Goal: Task Accomplishment & Management: Manage account settings

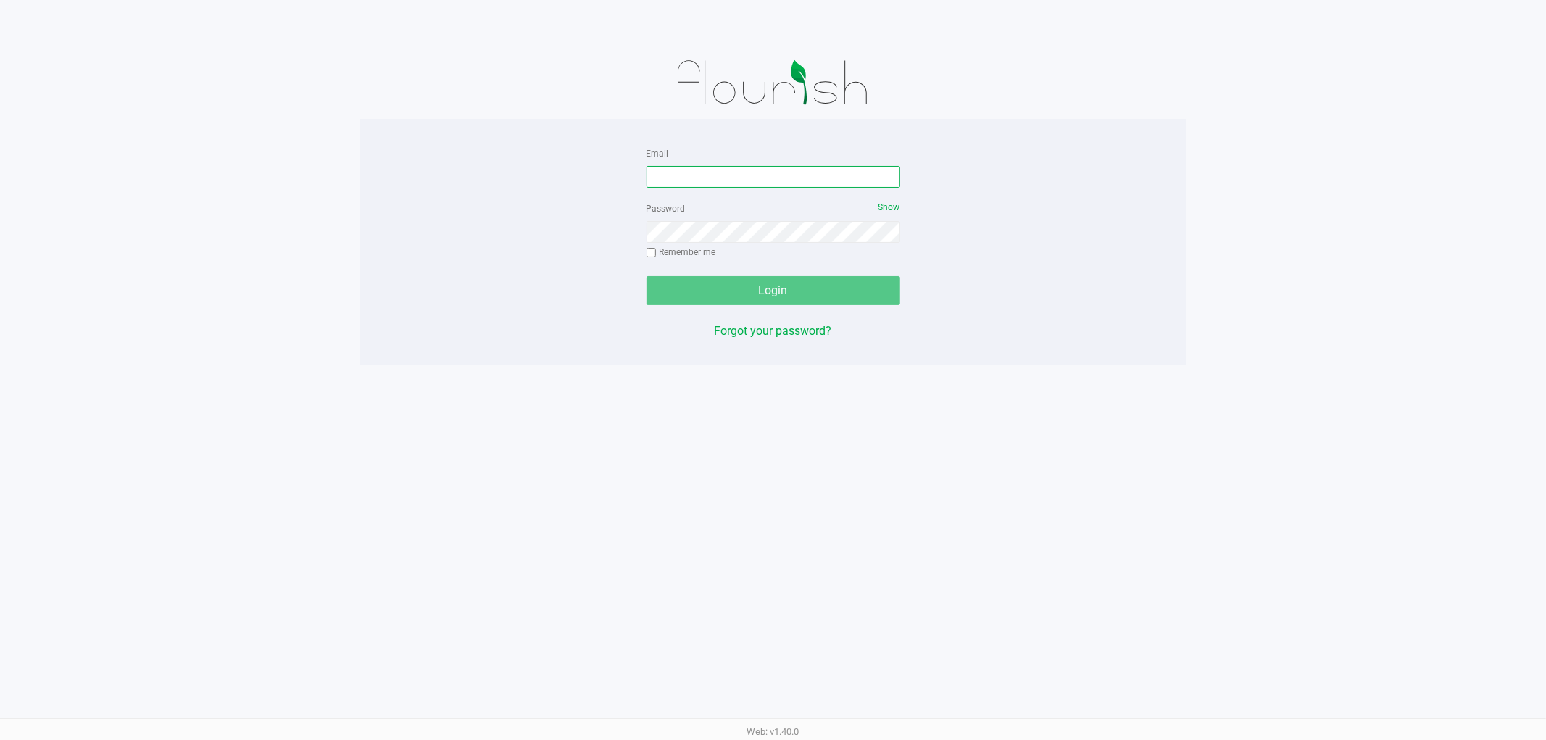
click at [738, 183] on input "Email" at bounding box center [773, 177] width 254 height 22
type input "[EMAIL_ADDRESS][DOMAIN_NAME]"
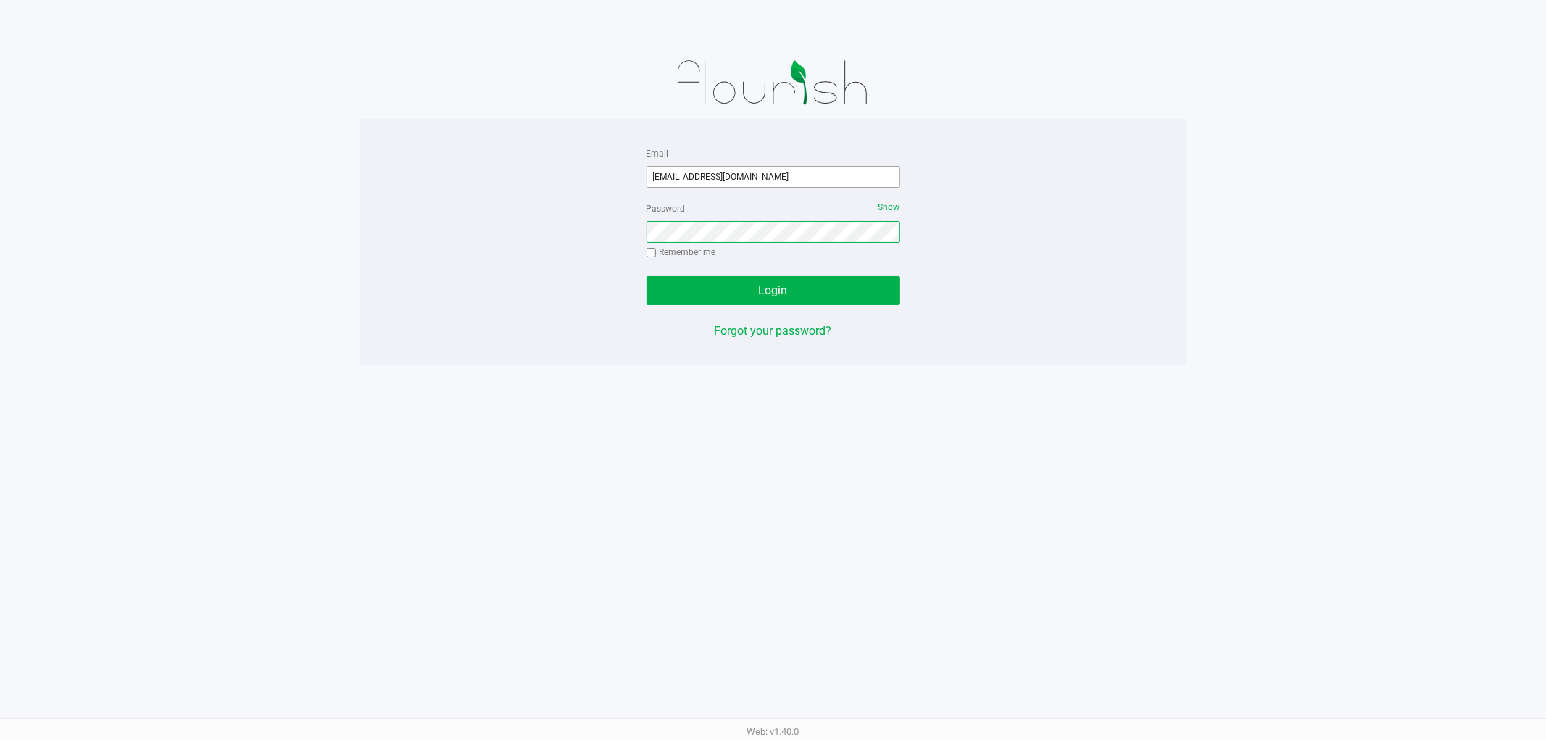
click at [646, 276] on button "Login" at bounding box center [773, 290] width 254 height 29
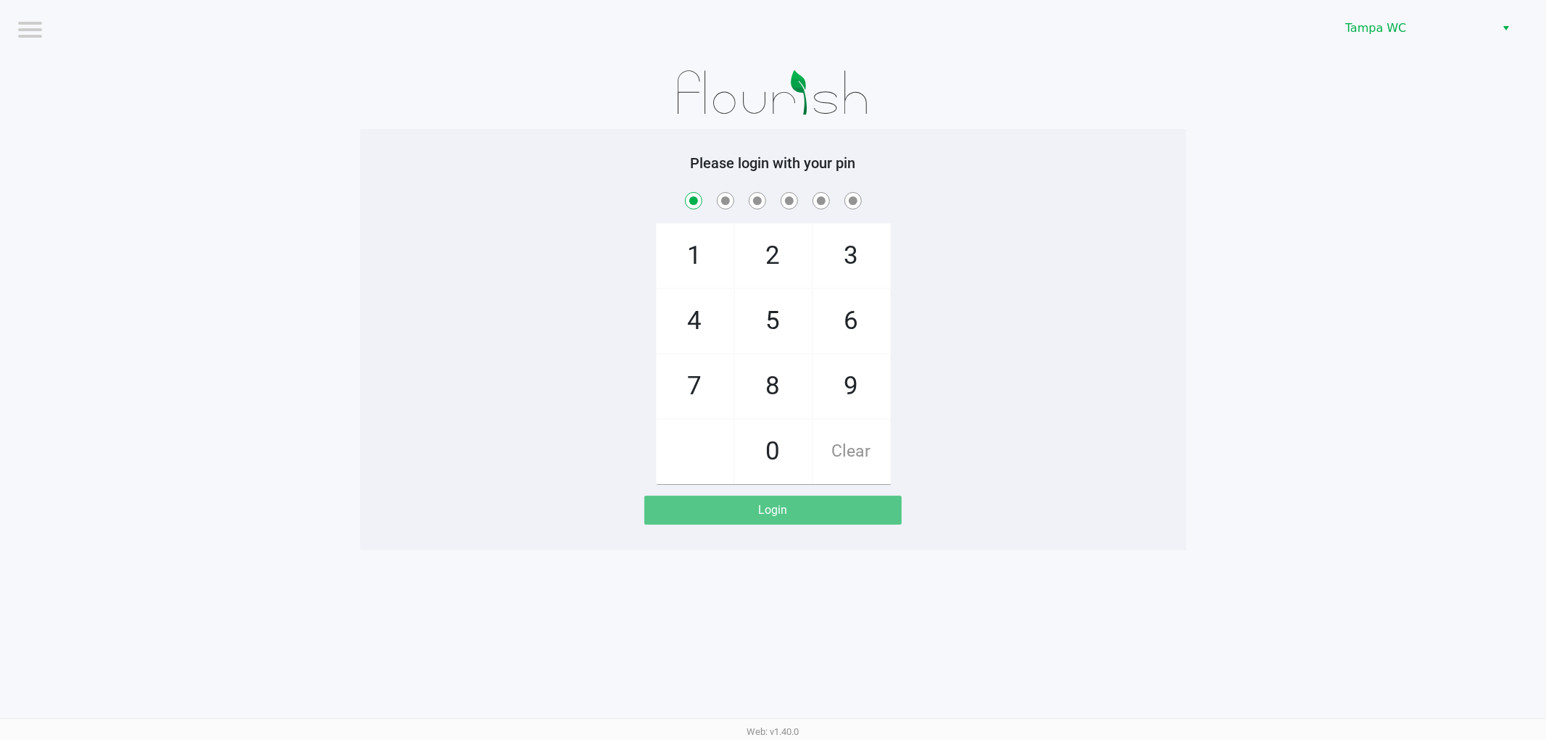
checkbox input "true"
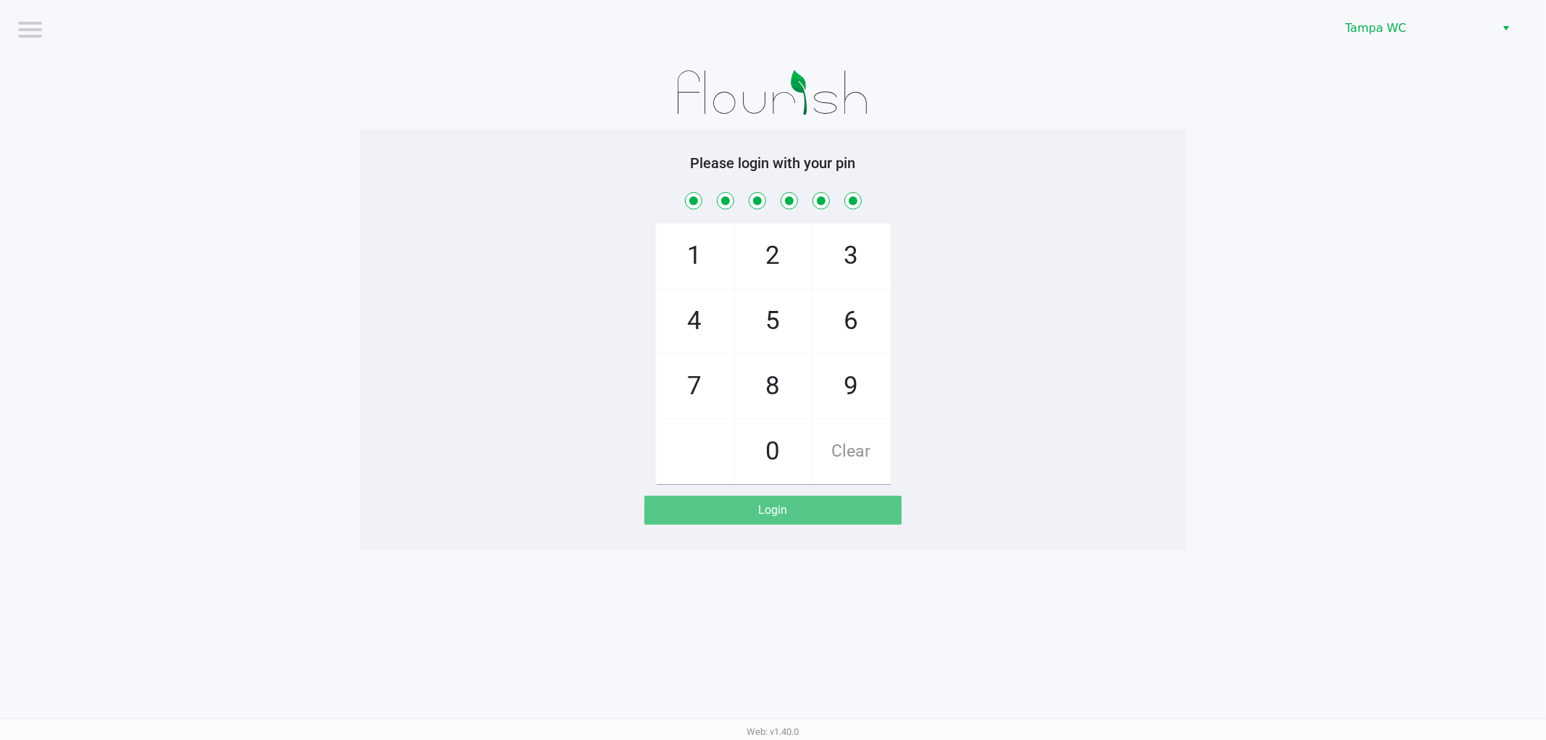
checkbox input "true"
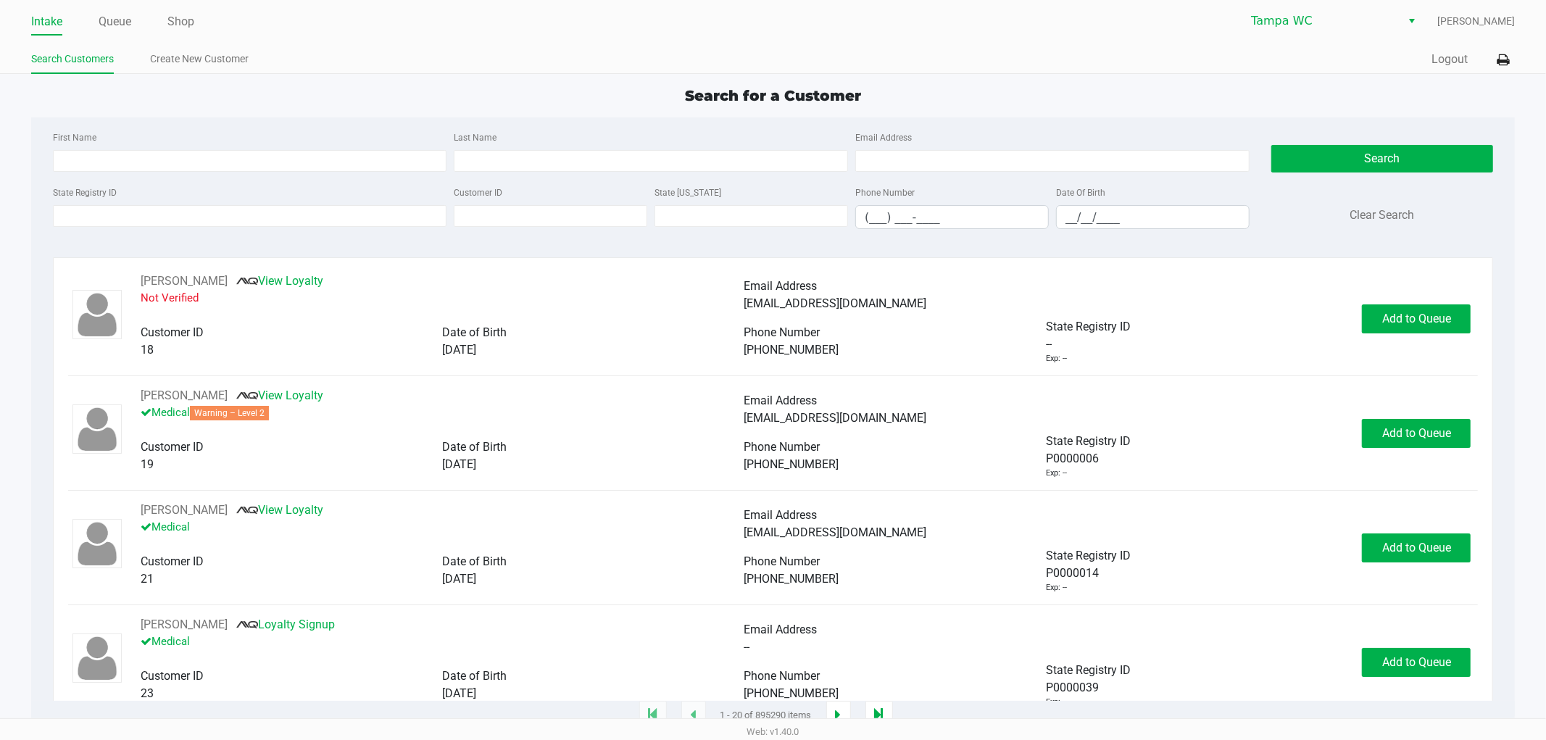
click at [167, 17] on ul "Intake Queue Shop" at bounding box center [402, 22] width 742 height 25
click at [178, 20] on link "Shop" at bounding box center [180, 22] width 27 height 20
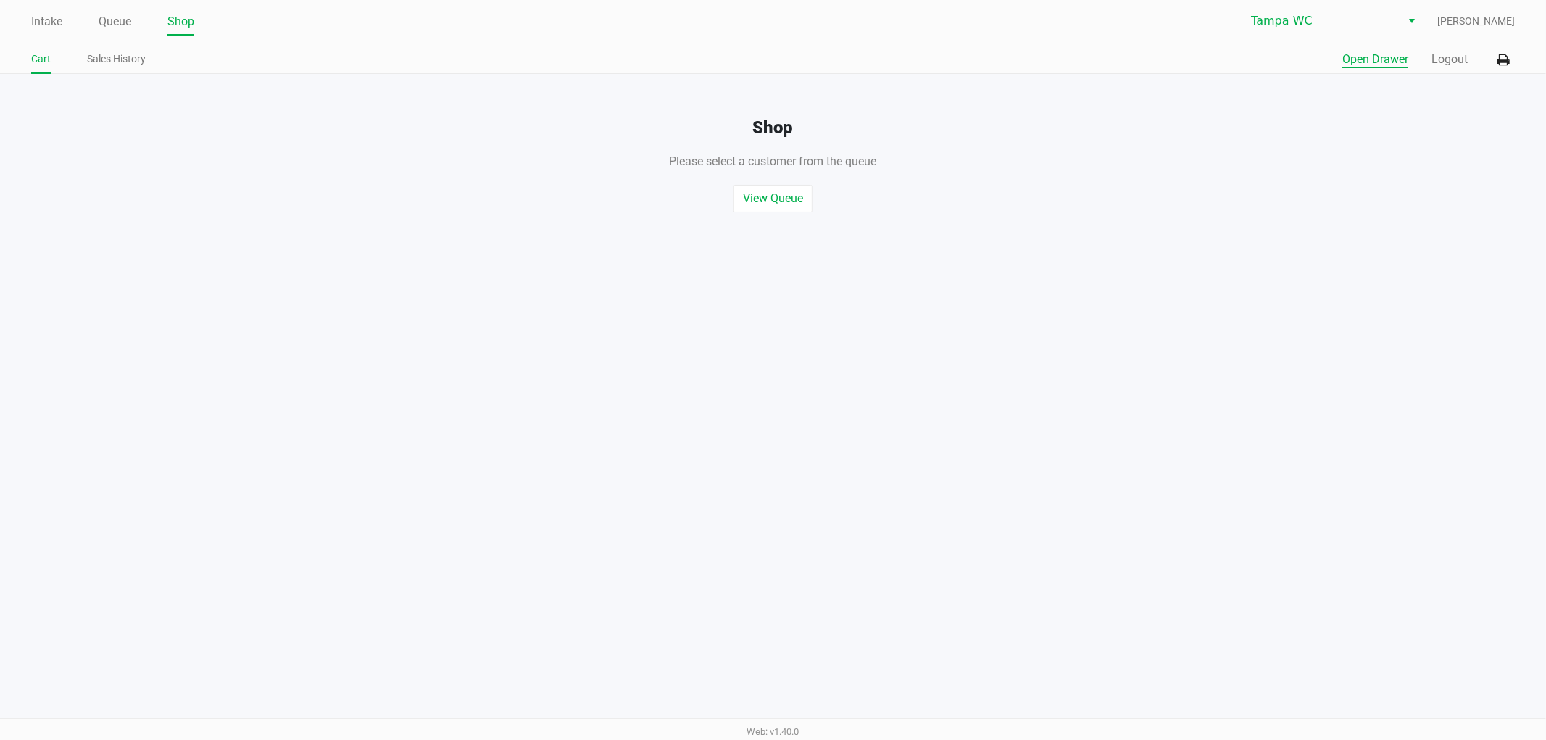
click at [1368, 58] on button "Open Drawer" at bounding box center [1375, 59] width 66 height 17
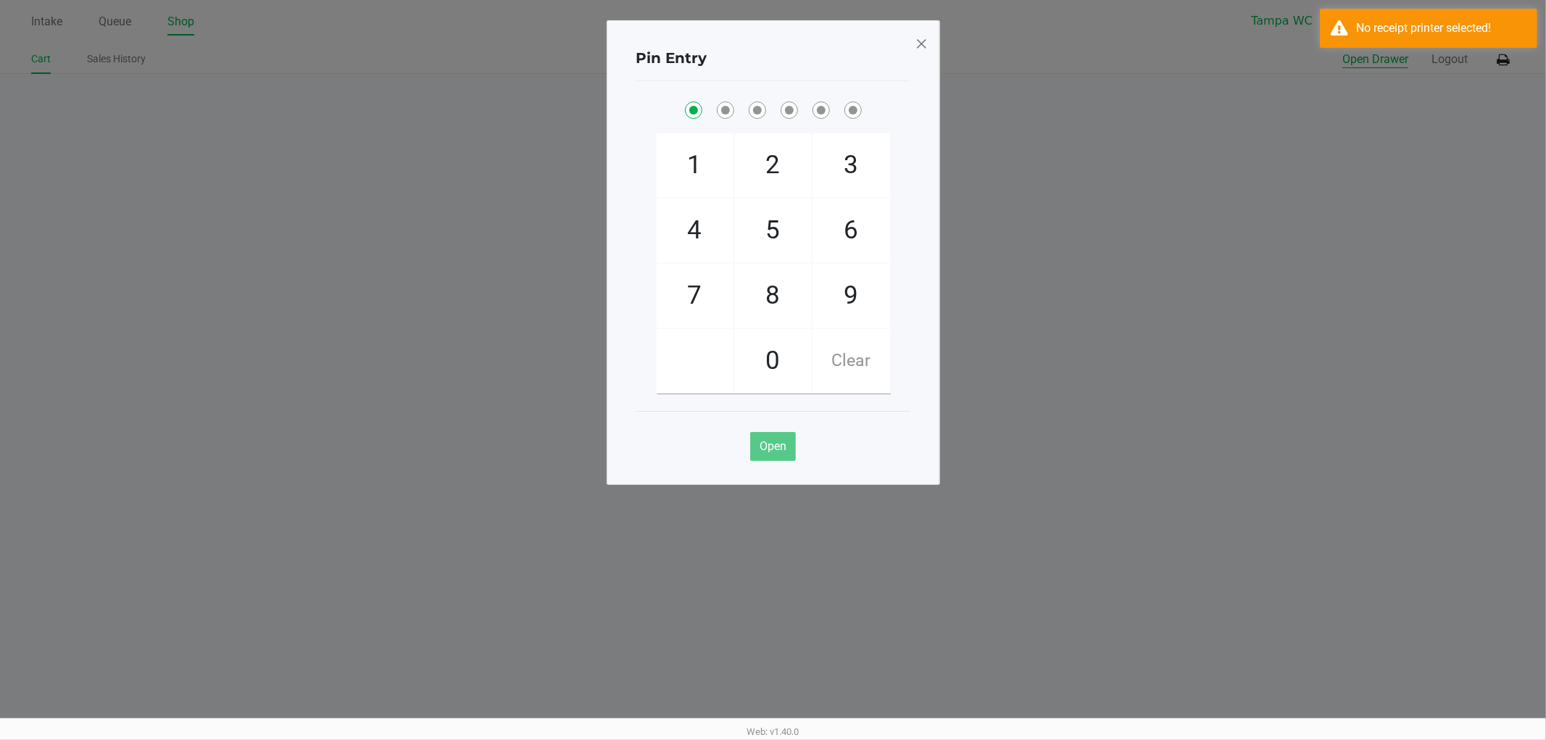
checkbox input "true"
click at [926, 44] on span at bounding box center [921, 43] width 13 height 23
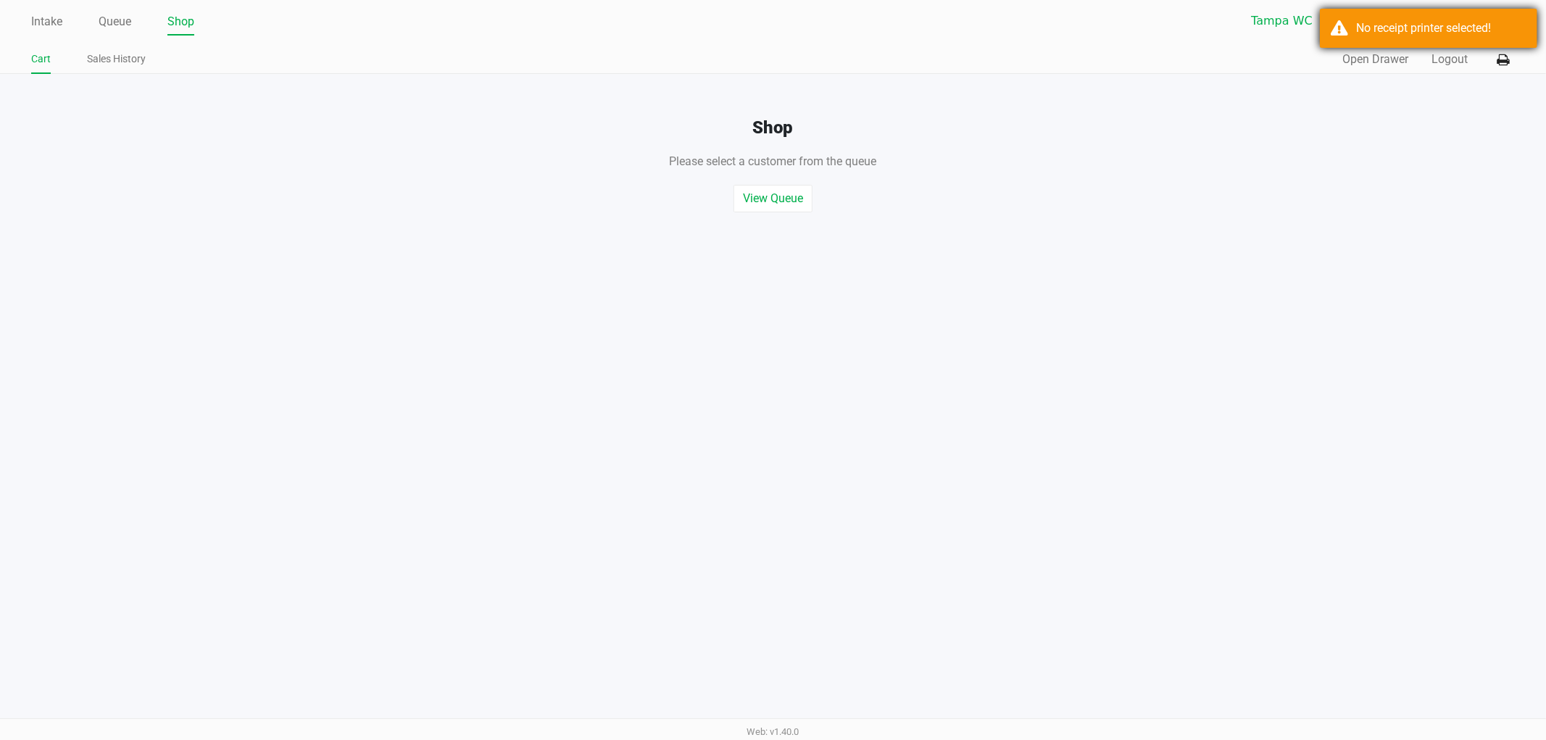
click at [1432, 25] on div "No receipt printer selected!" at bounding box center [1441, 28] width 170 height 17
click at [1509, 51] on button at bounding box center [1503, 59] width 24 height 27
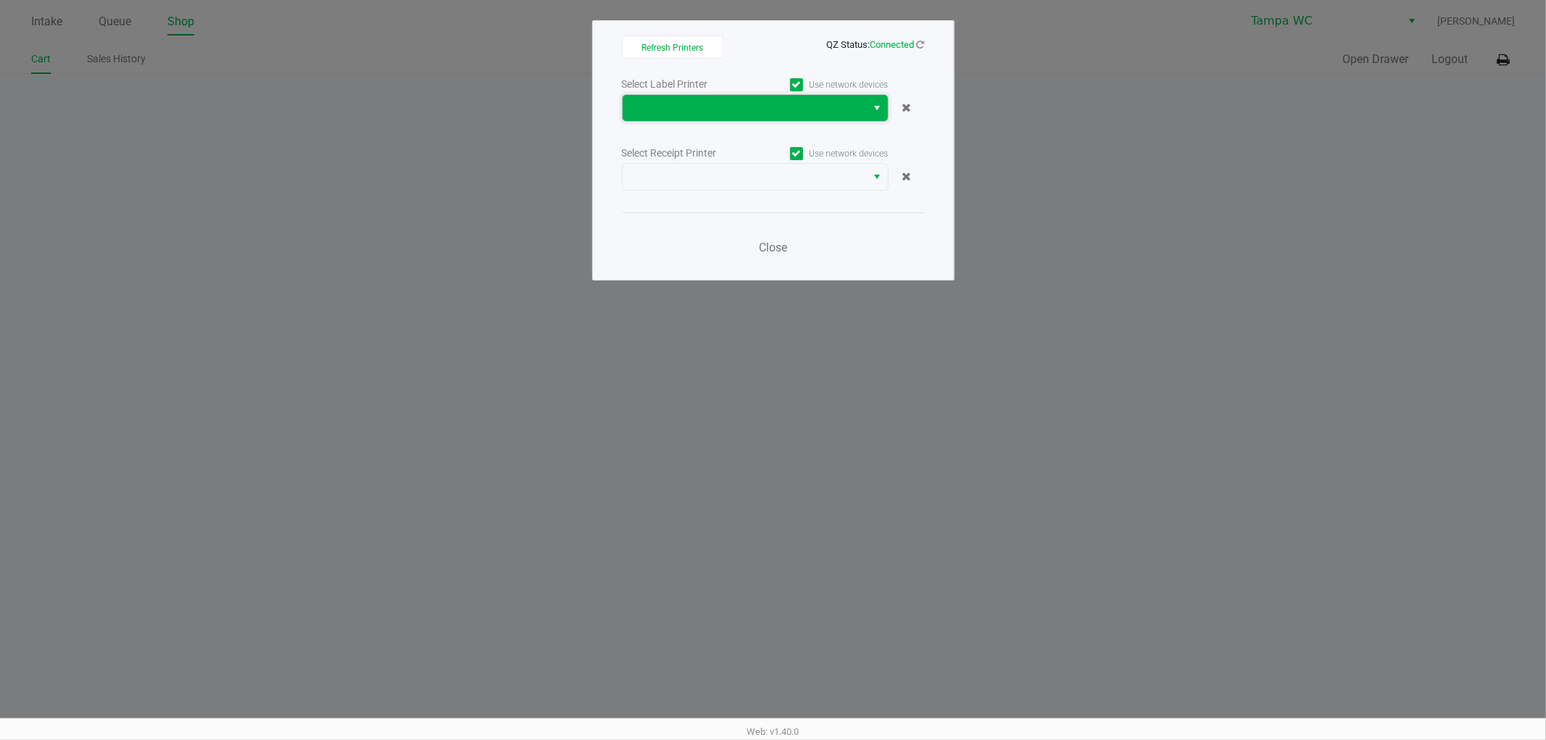
click at [718, 118] on span at bounding box center [744, 108] width 244 height 26
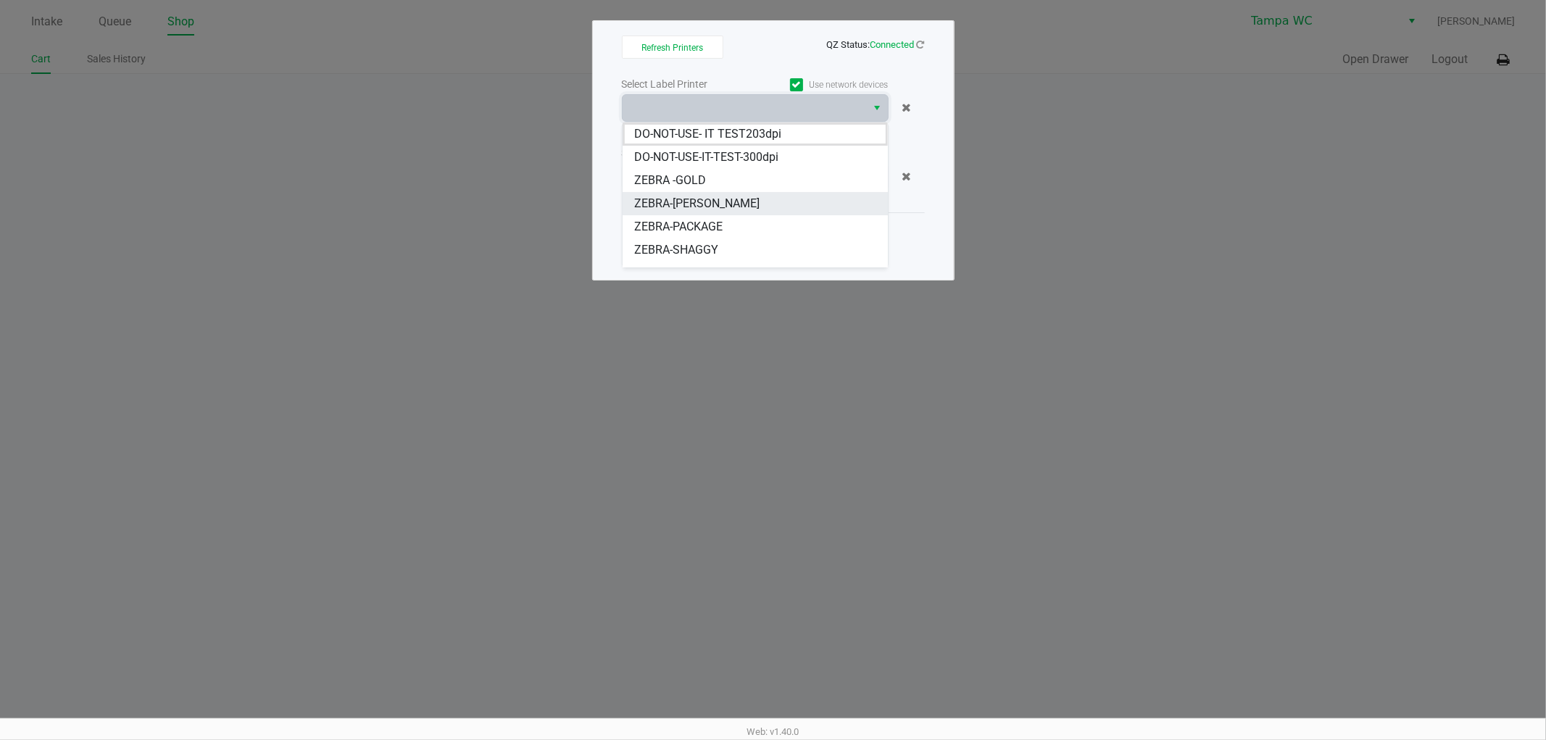
click at [738, 199] on span "ZEBRA-[PERSON_NAME]" at bounding box center [696, 203] width 125 height 17
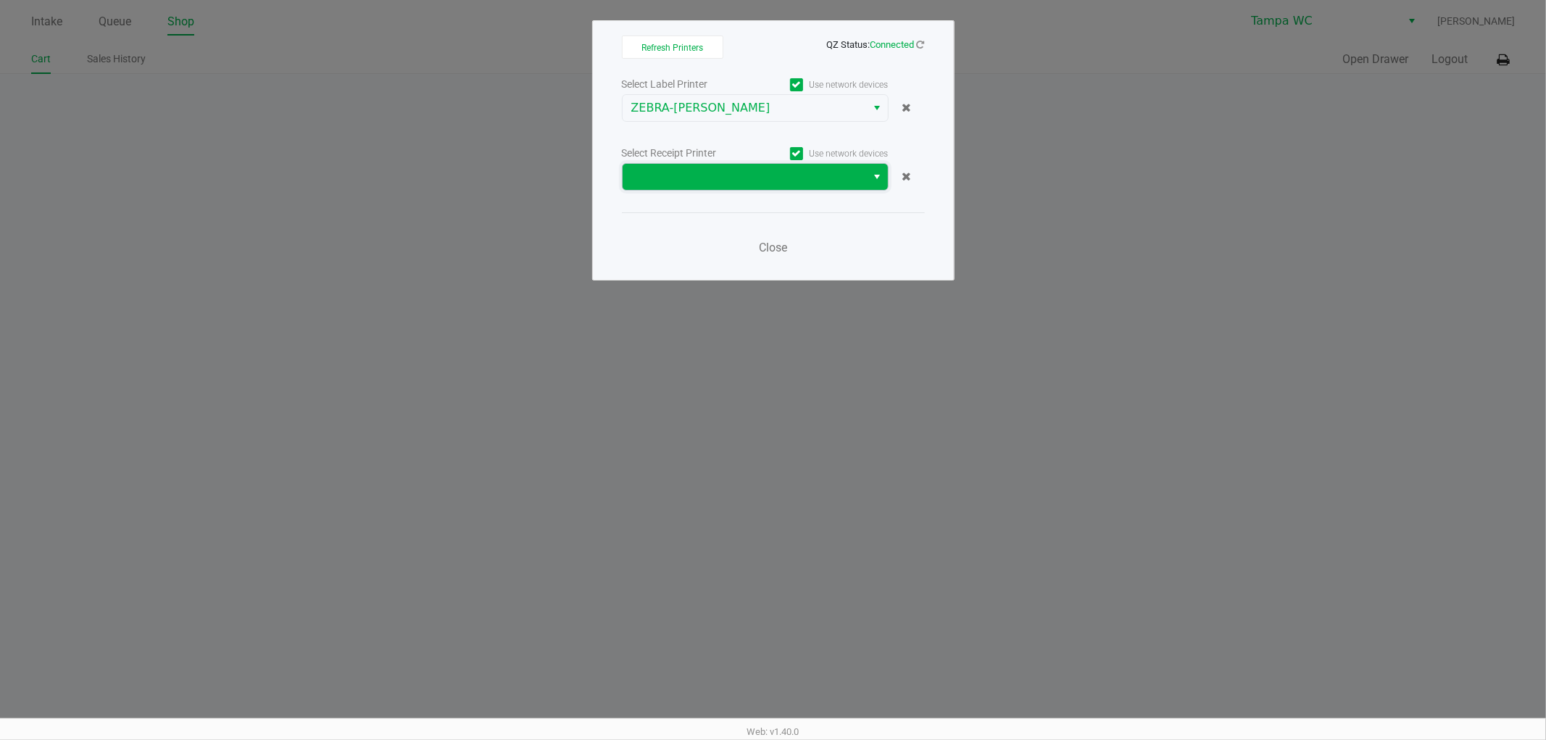
click at [783, 168] on span at bounding box center [744, 176] width 227 height 17
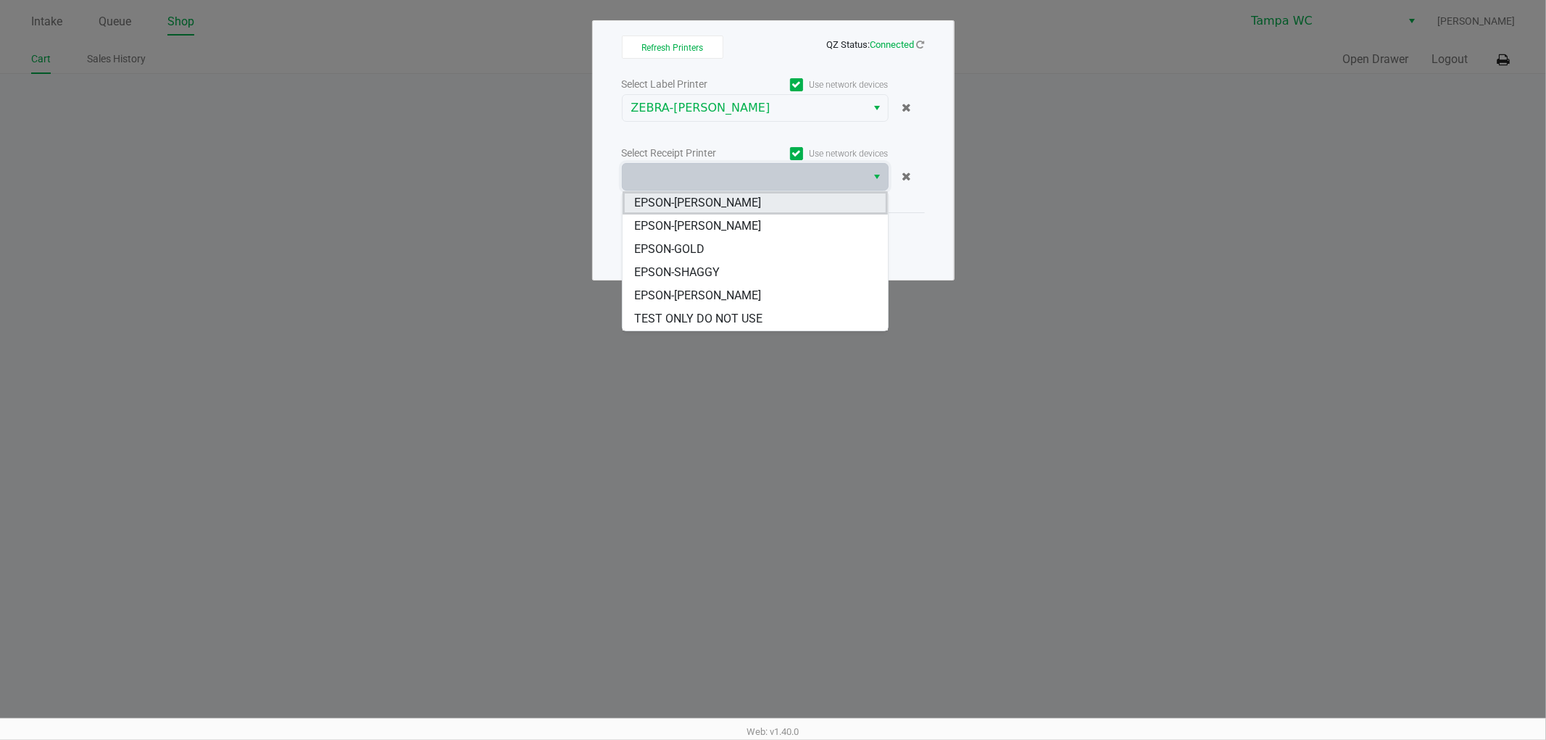
click at [733, 205] on span "EPSON-[PERSON_NAME]" at bounding box center [697, 202] width 127 height 17
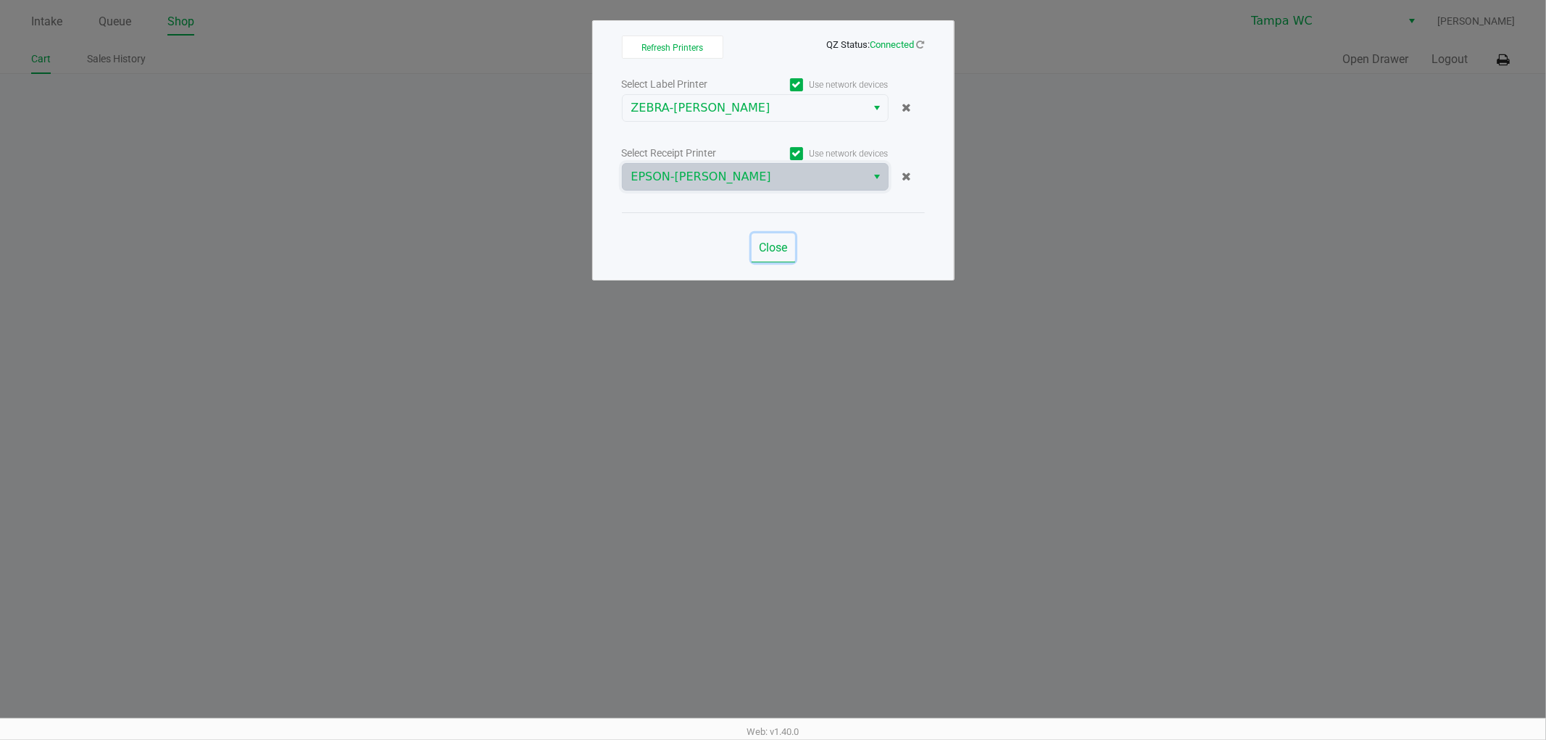
click at [759, 243] on span "Close" at bounding box center [773, 248] width 28 height 14
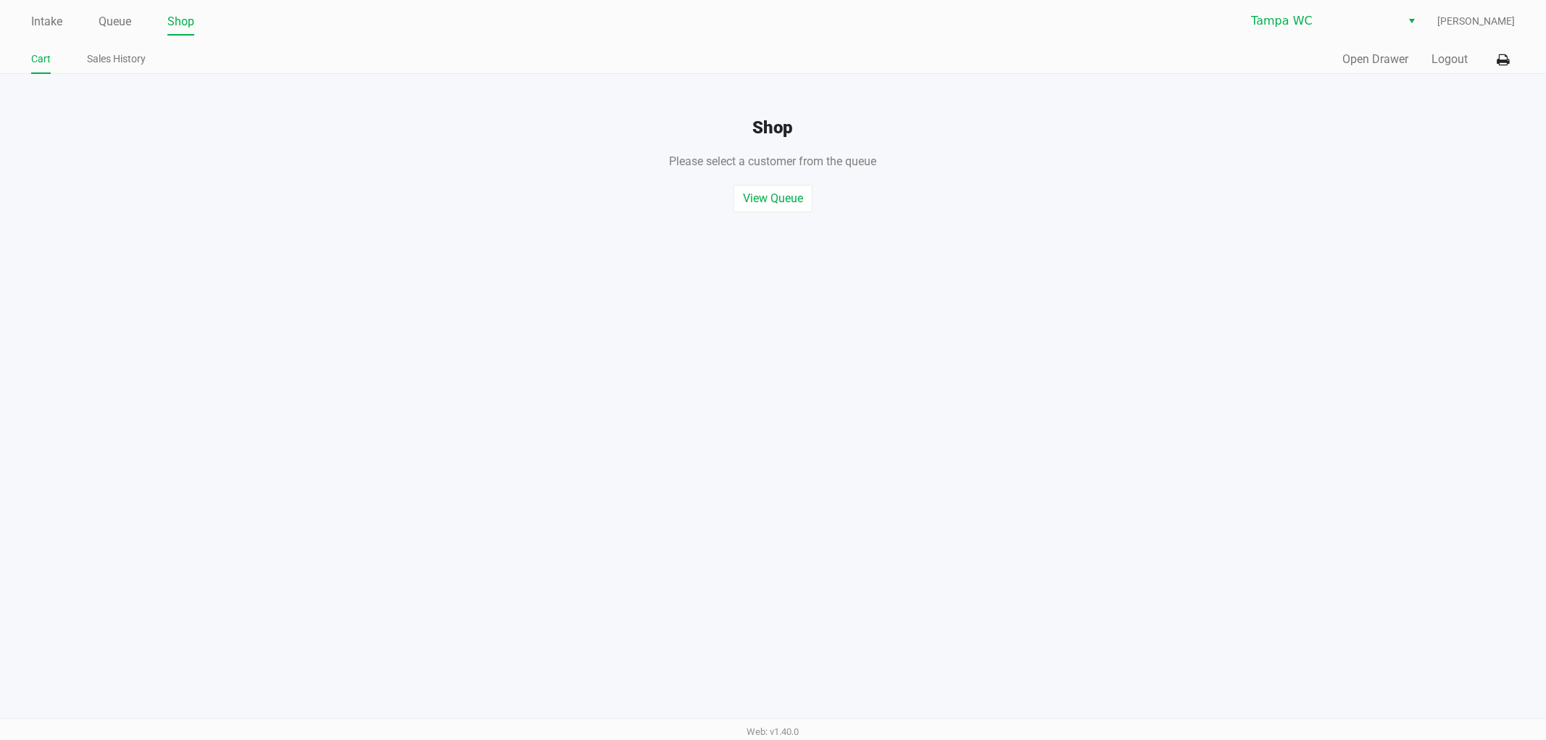
click at [1392, 48] on div "Quick Sale Open Drawer Logout" at bounding box center [1144, 59] width 742 height 27
click at [1388, 51] on button "Open Drawer" at bounding box center [1375, 59] width 66 height 17
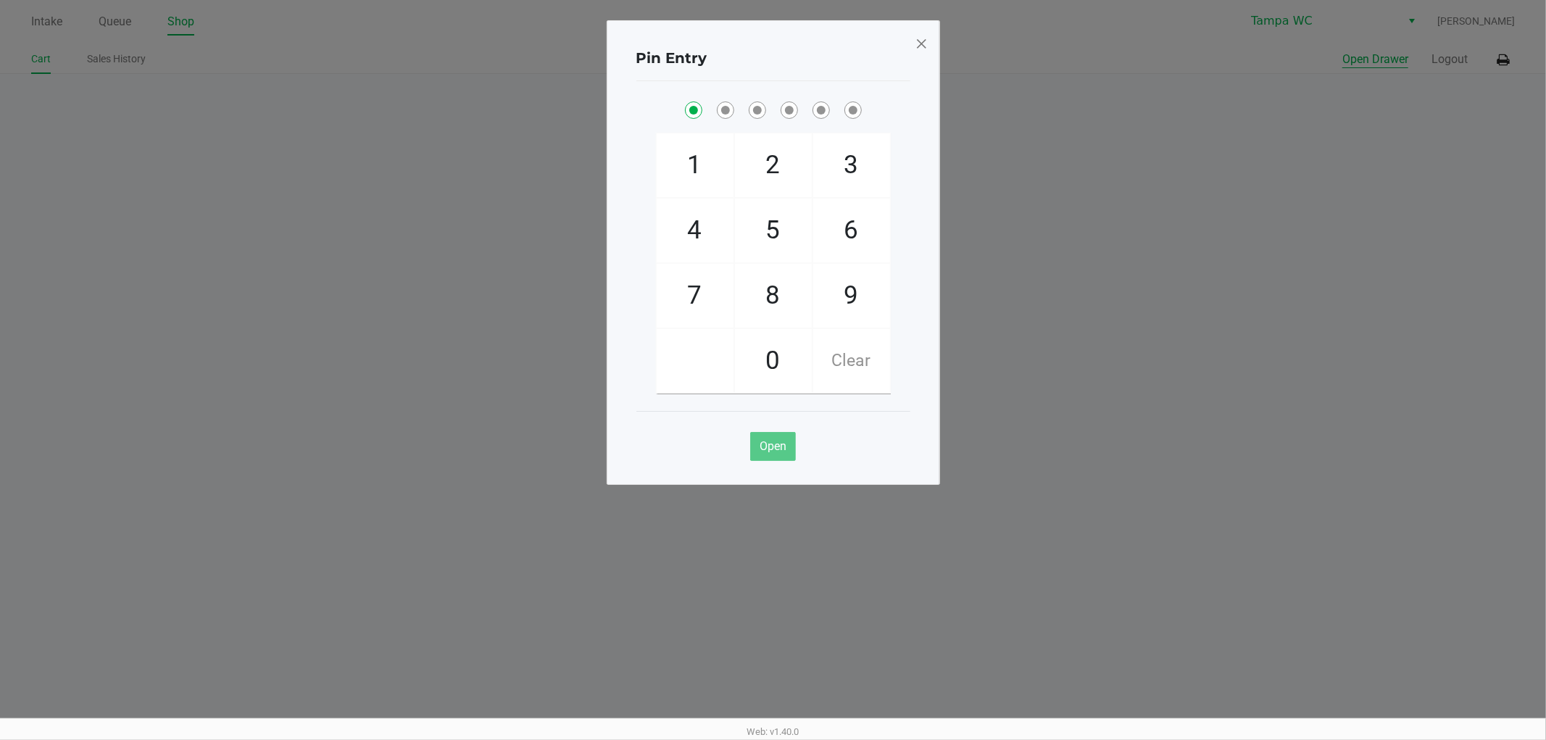
checkbox input "true"
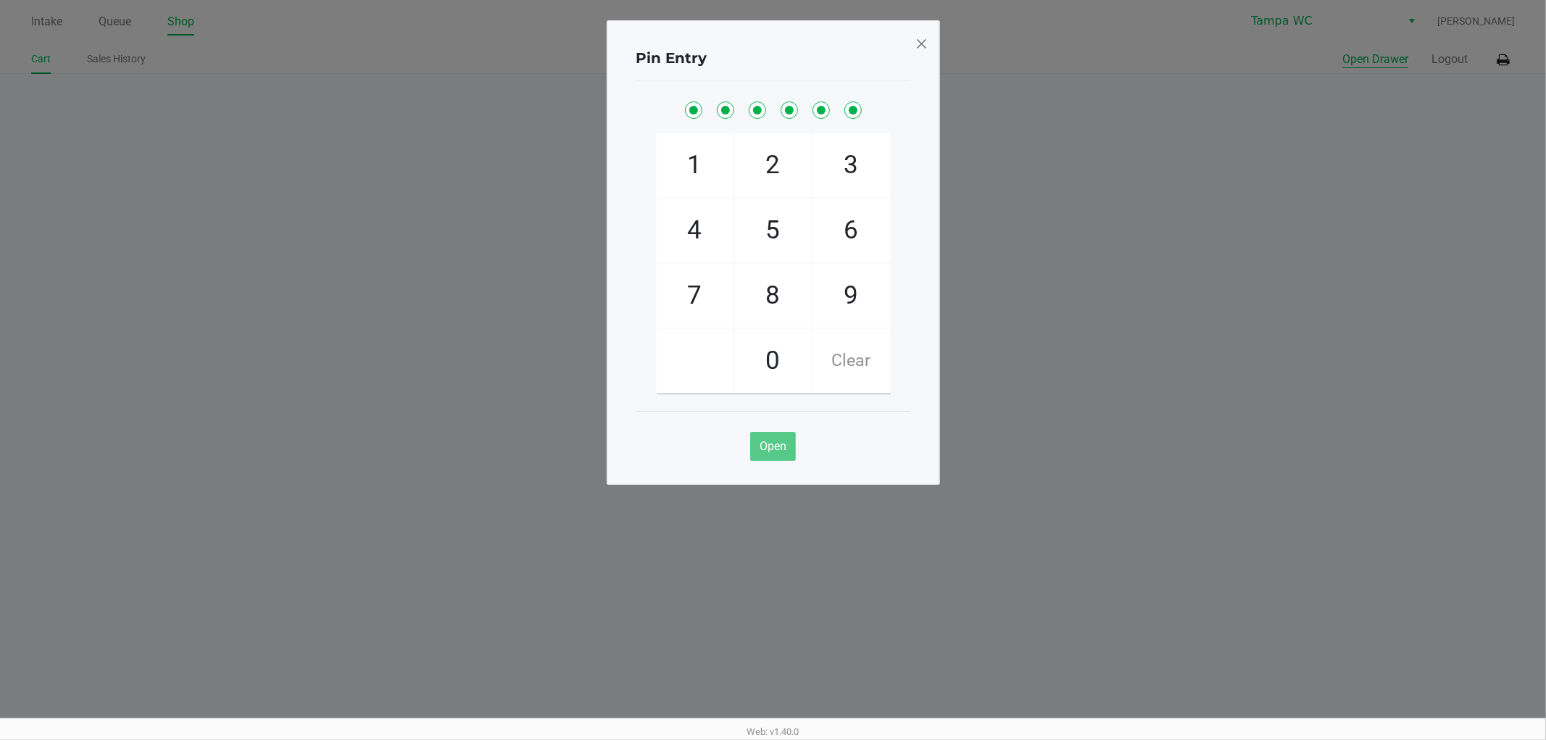
checkbox input "true"
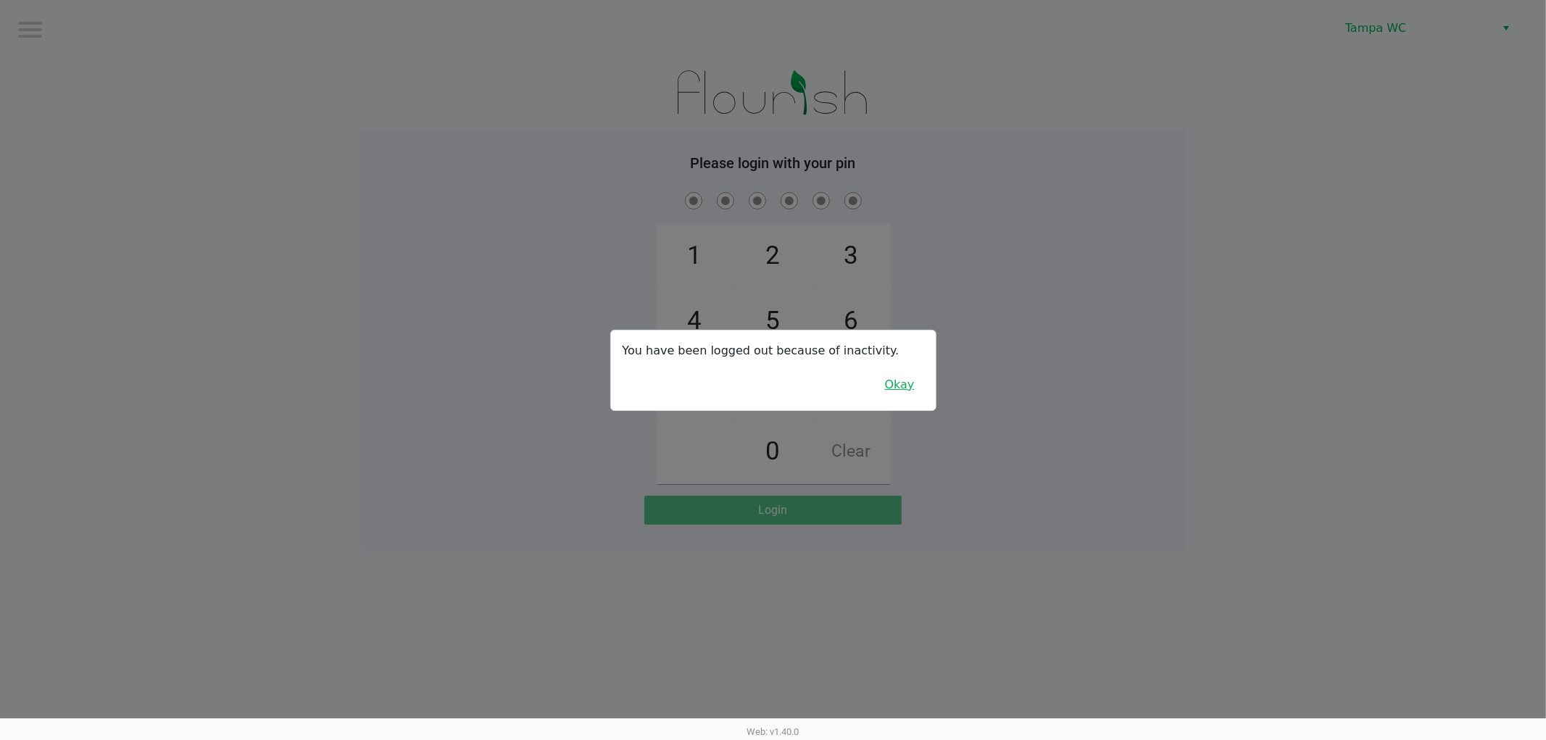
click at [915, 378] on button "Okay" at bounding box center [899, 385] width 49 height 28
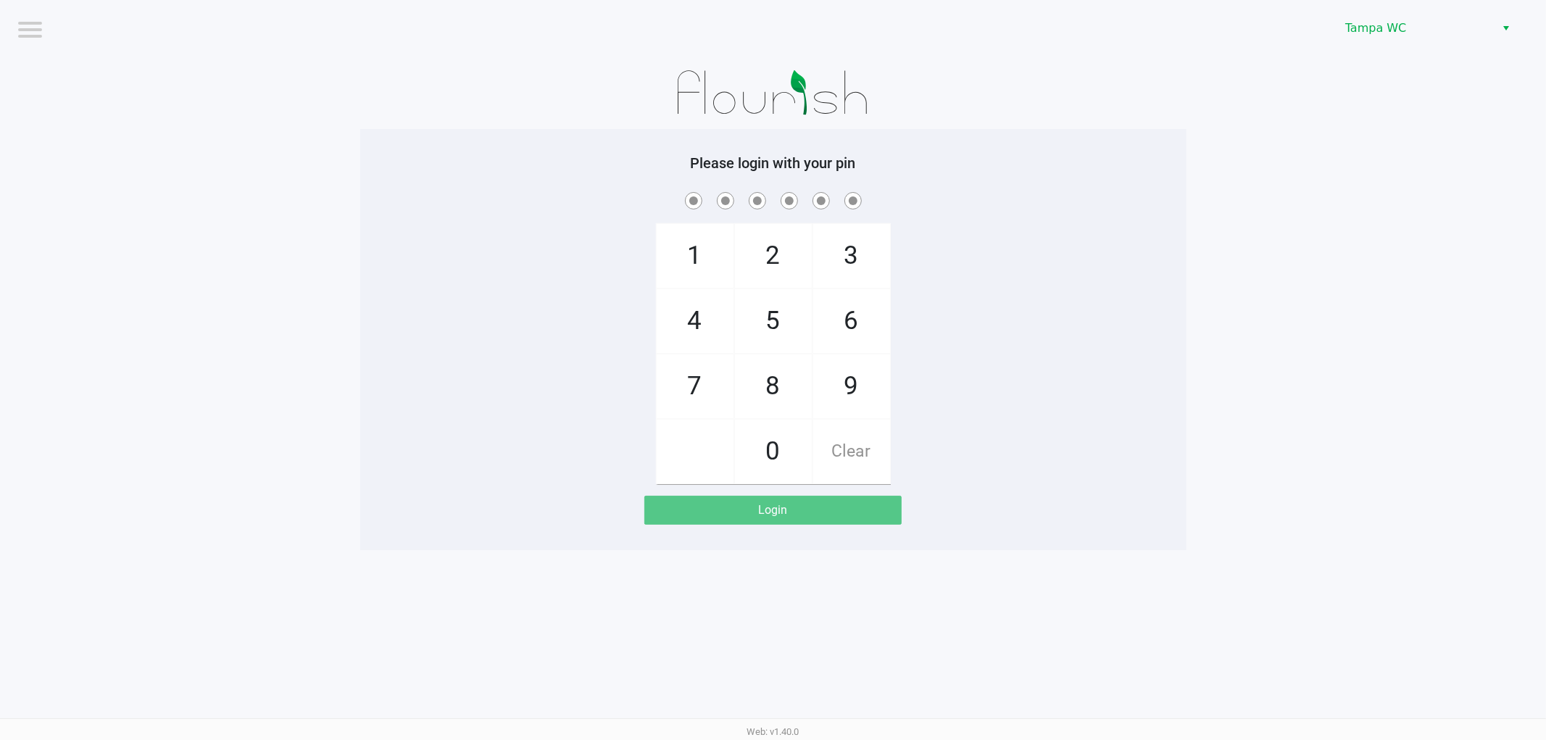
click at [1180, 117] on div at bounding box center [773, 93] width 826 height 72
checkbox input "true"
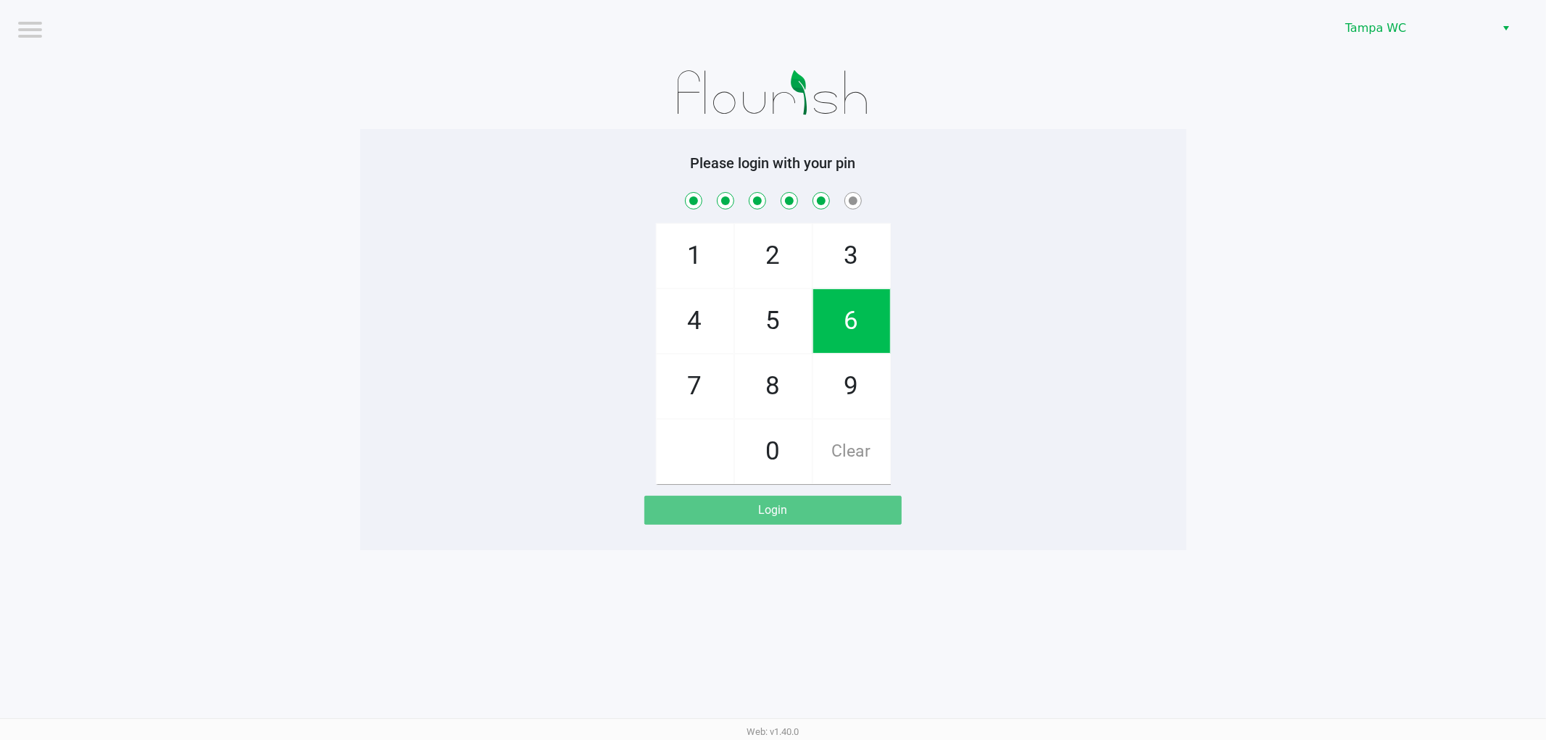
checkbox input "true"
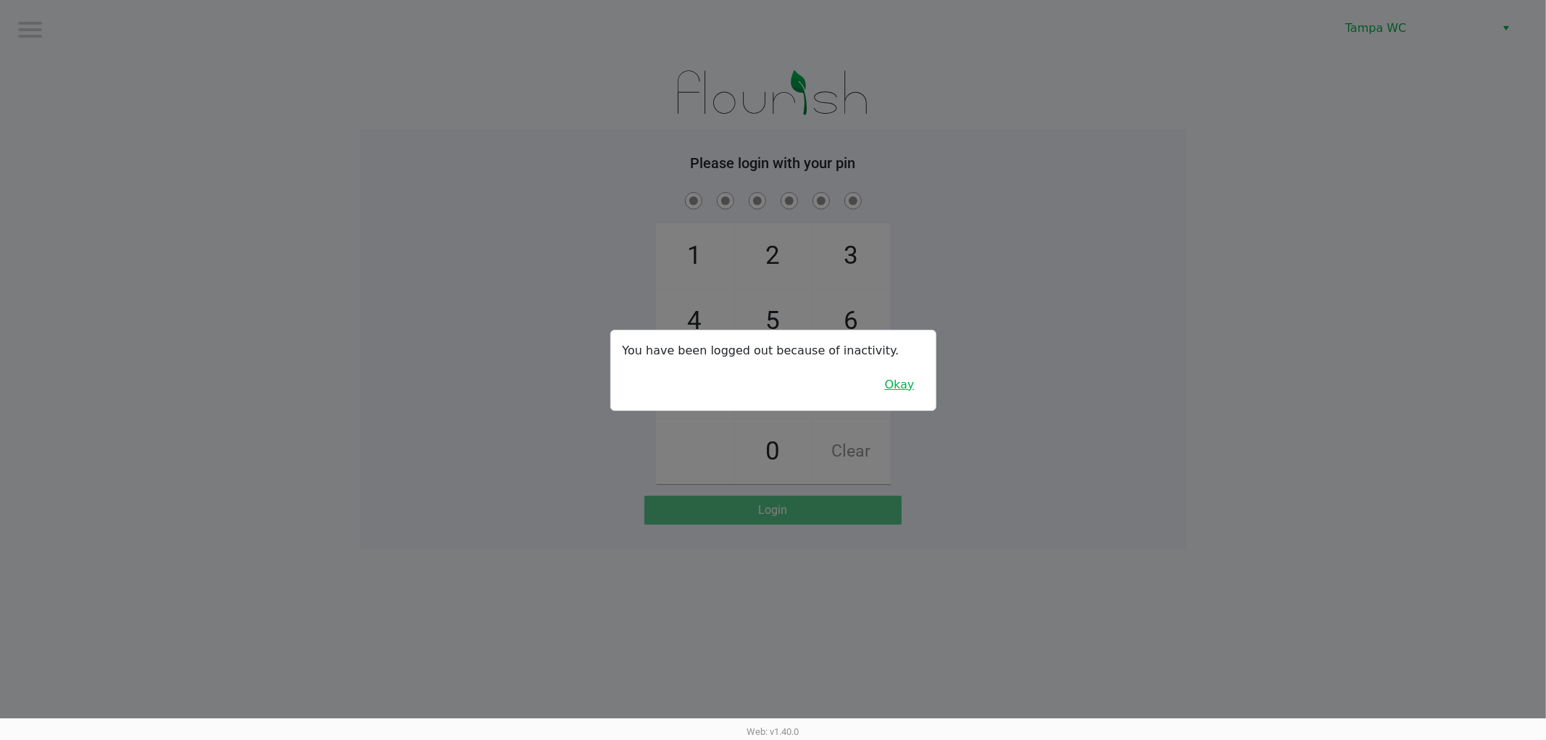
click at [907, 394] on button "Okay" at bounding box center [899, 385] width 49 height 28
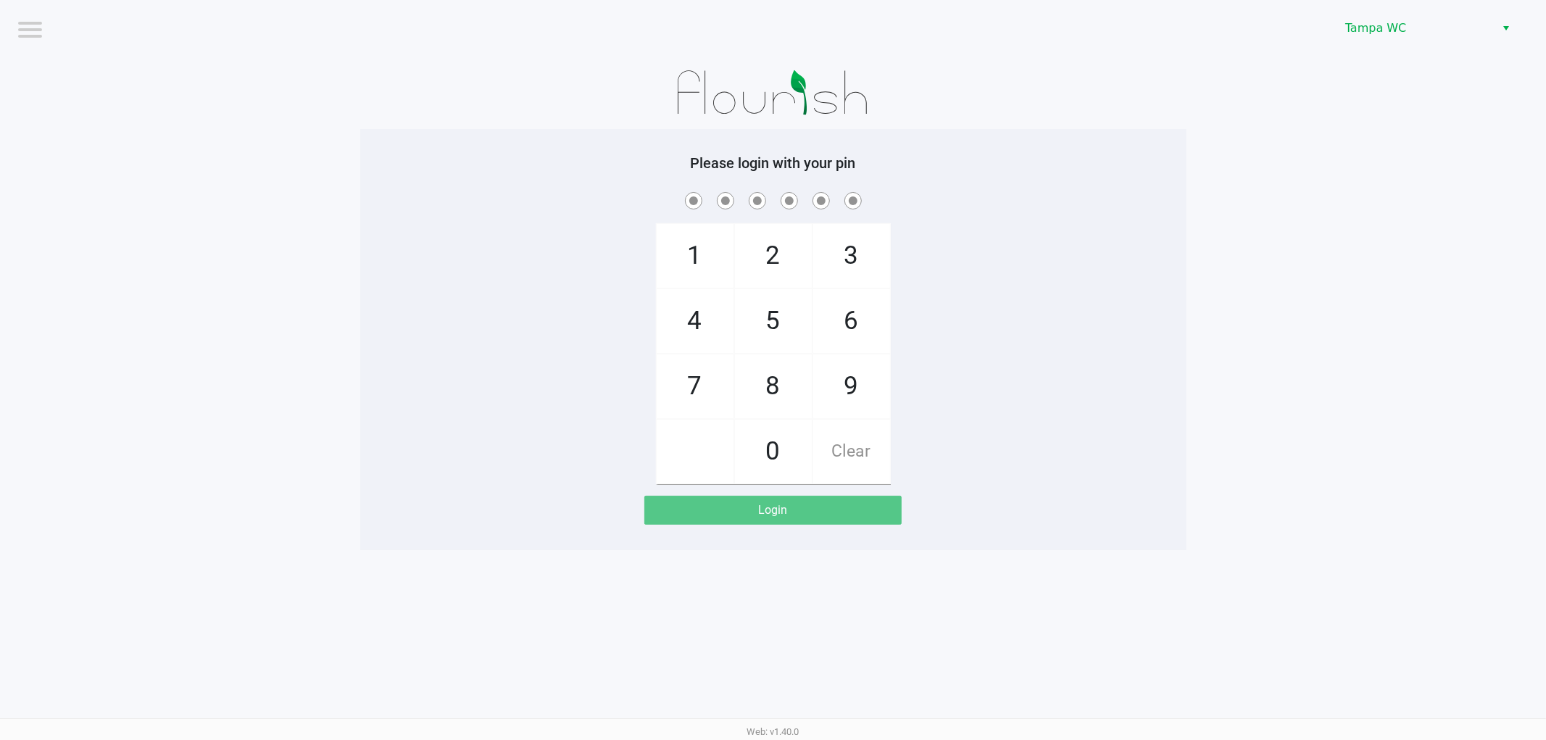
click at [1090, 315] on div "1 4 7 2 5 8 0 3 6 9 Clear" at bounding box center [773, 336] width 826 height 295
drag, startPoint x: 783, startPoint y: 391, endPoint x: 778, endPoint y: 383, distance: 10.1
click at [780, 388] on span "8" at bounding box center [773, 386] width 77 height 64
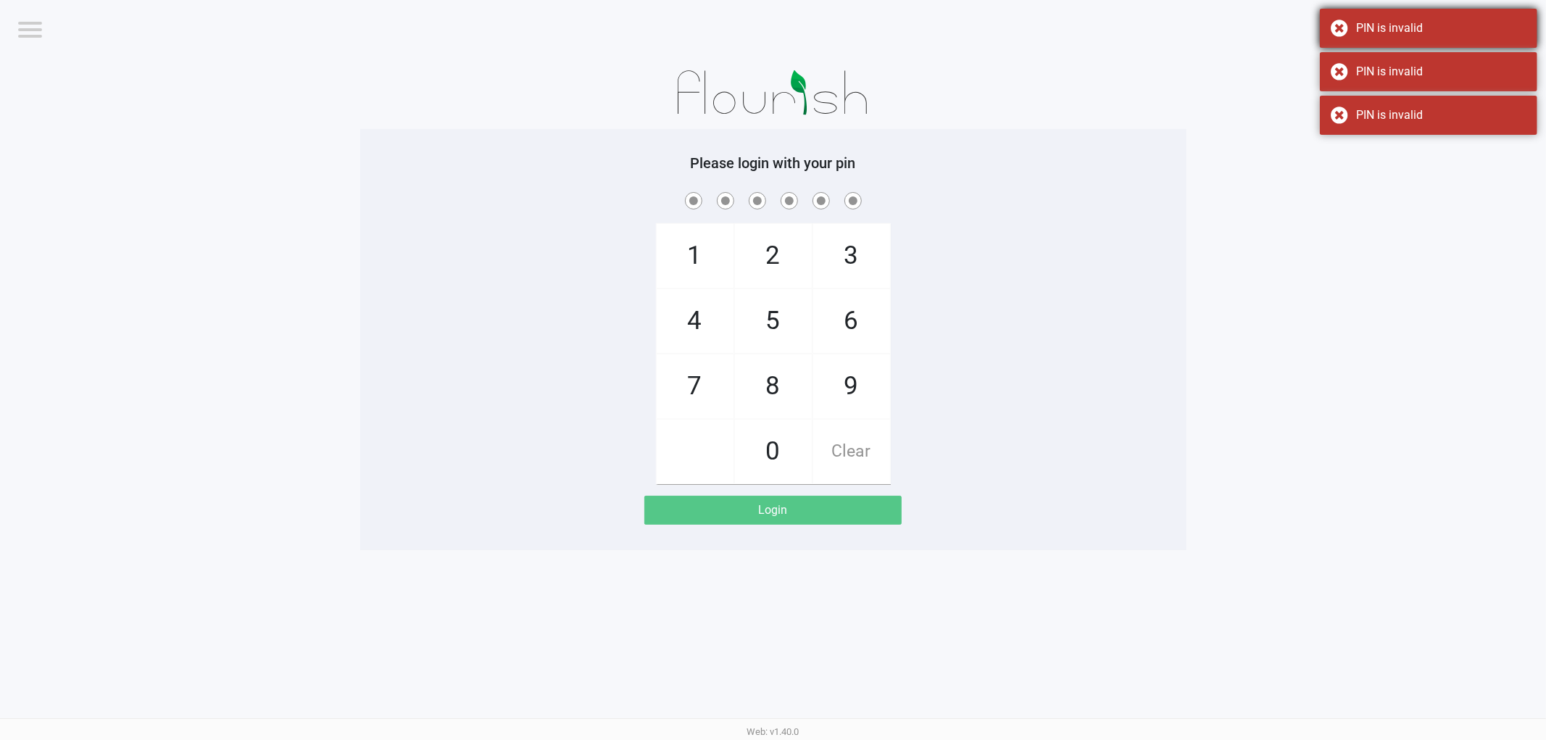
click at [1416, 17] on div "PIN is invalid" at bounding box center [1428, 28] width 217 height 39
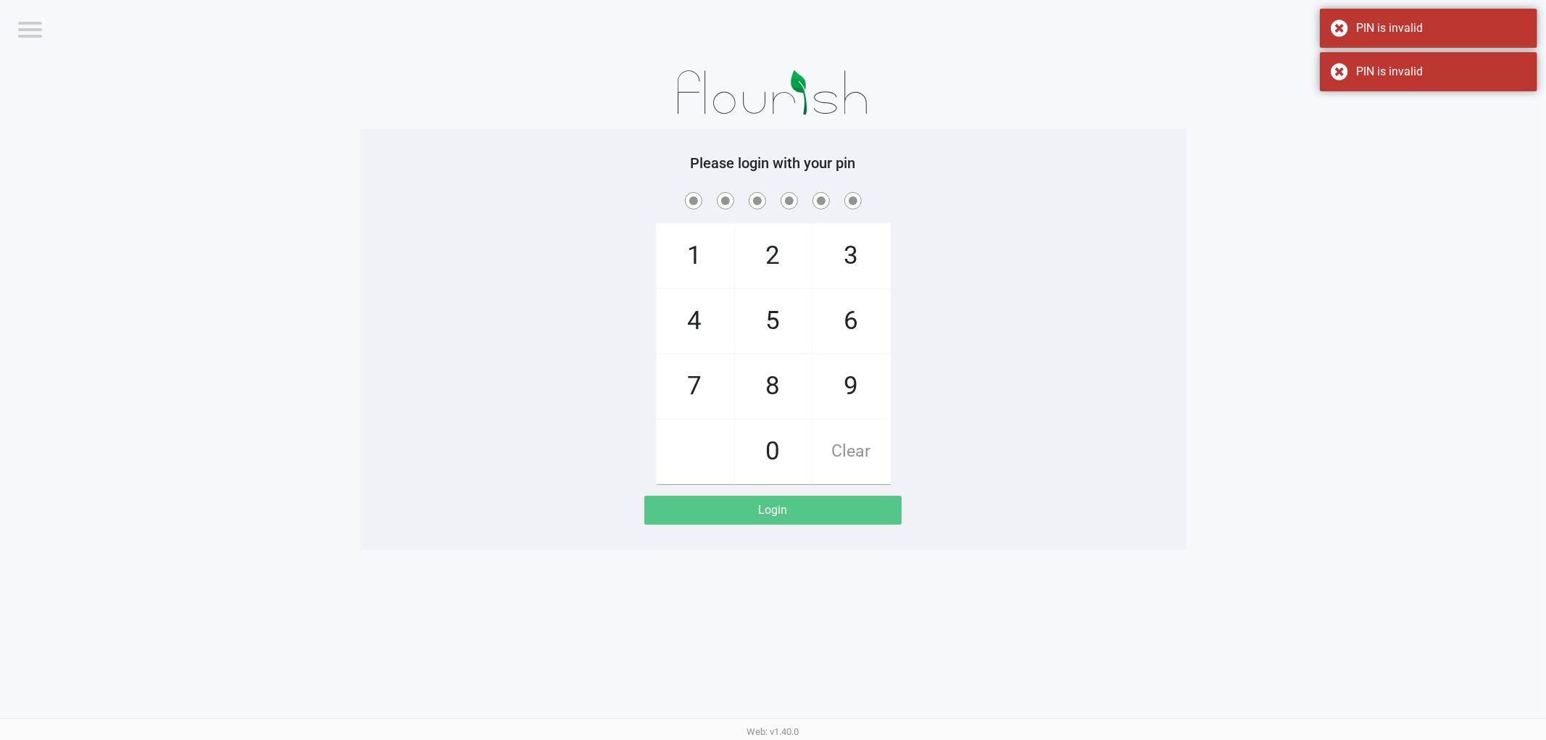
click at [860, 462] on span "Clear" at bounding box center [851, 452] width 77 height 64
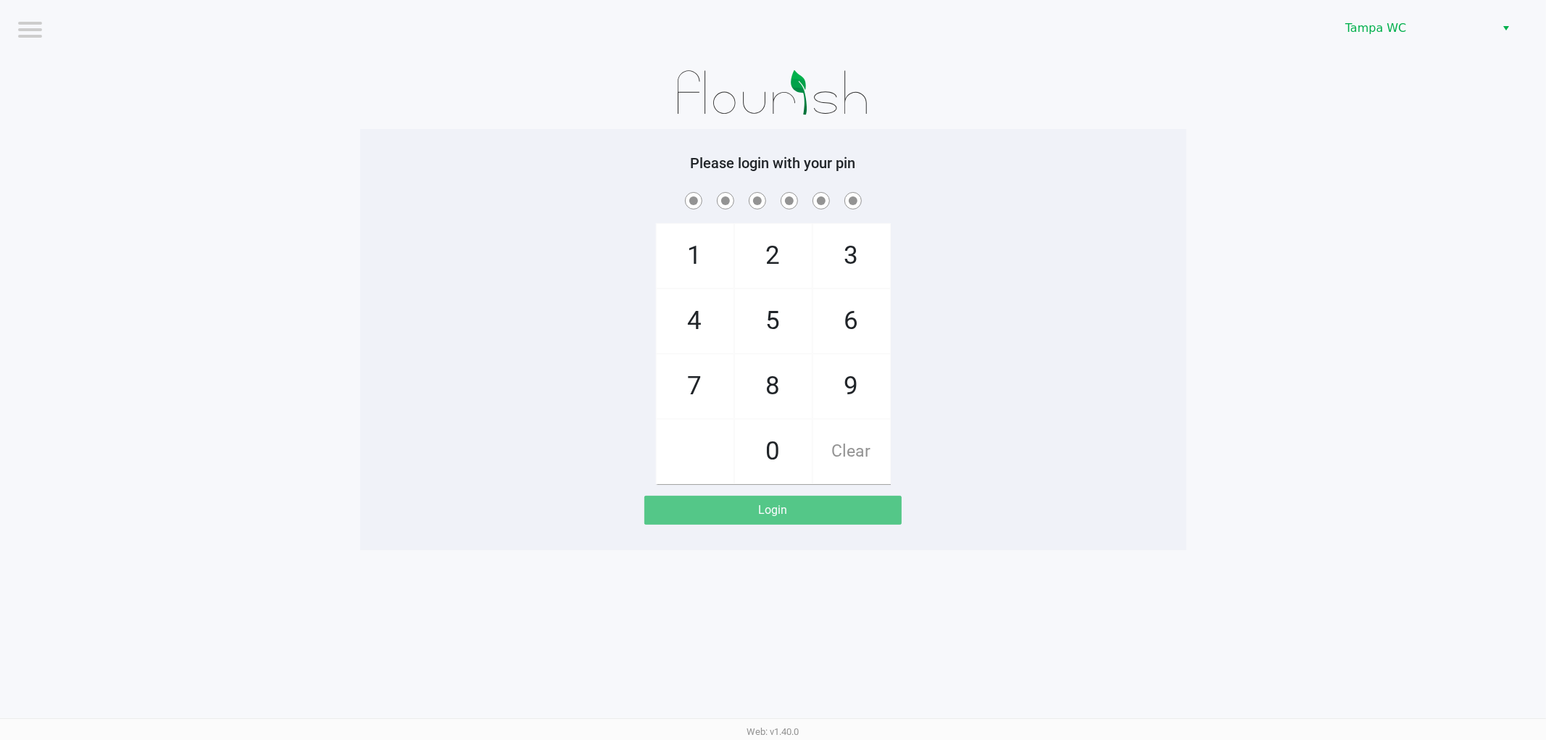
click at [881, 457] on span "Clear" at bounding box center [851, 452] width 77 height 64
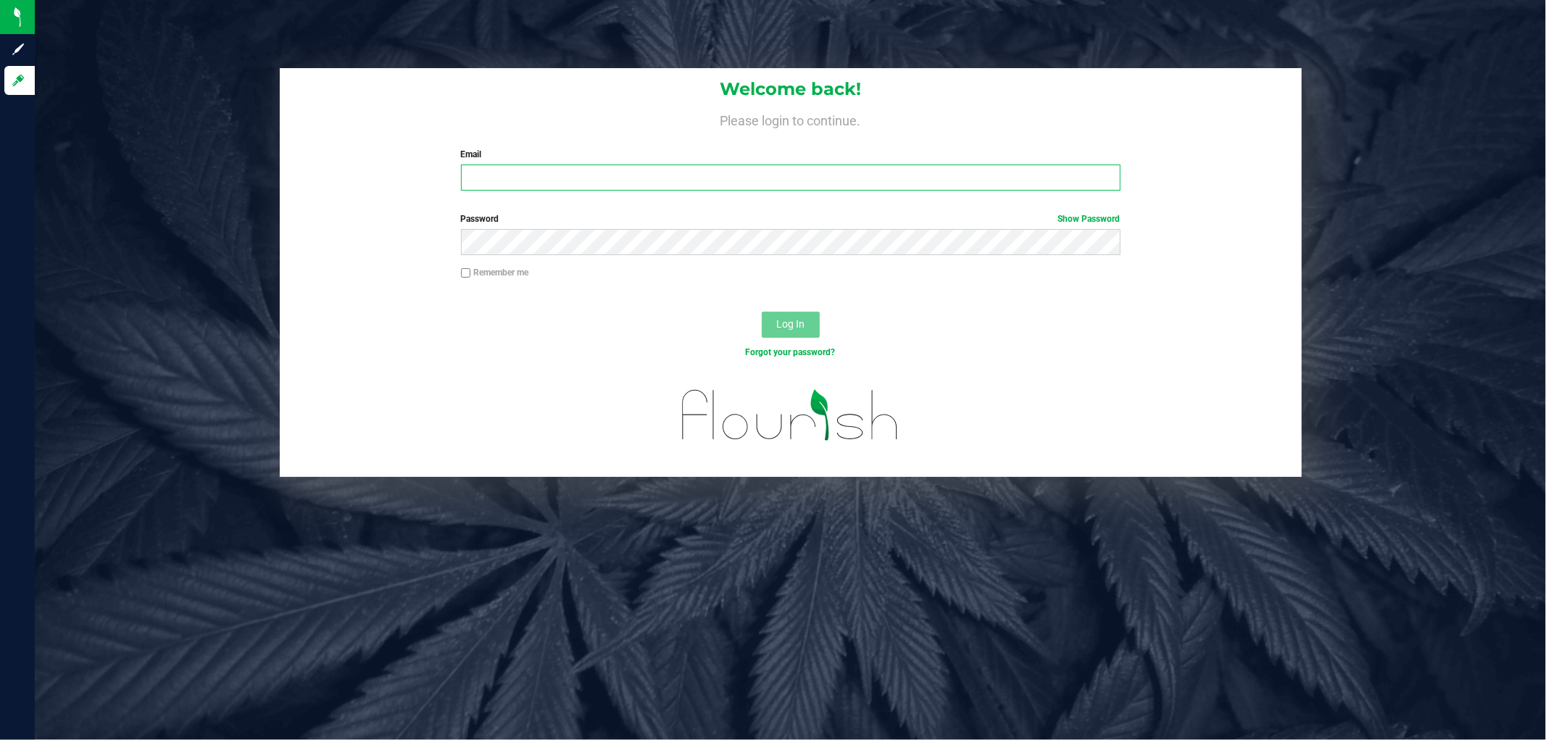
click at [480, 174] on input "Email" at bounding box center [790, 177] width 659 height 26
type input "[EMAIL_ADDRESS][DOMAIN_NAME]"
click at [762, 312] on button "Log In" at bounding box center [791, 325] width 58 height 26
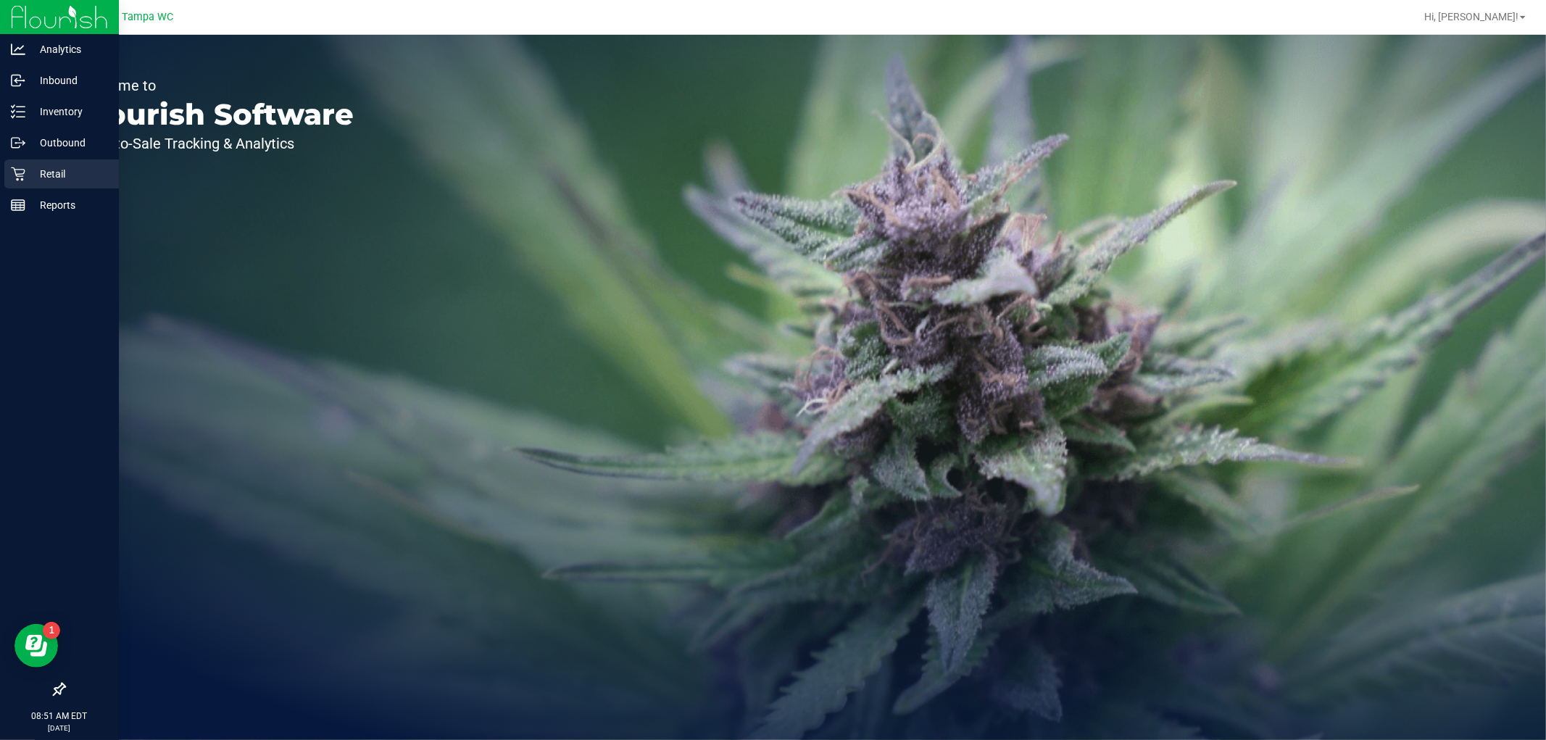
click at [15, 176] on icon at bounding box center [18, 174] width 14 height 14
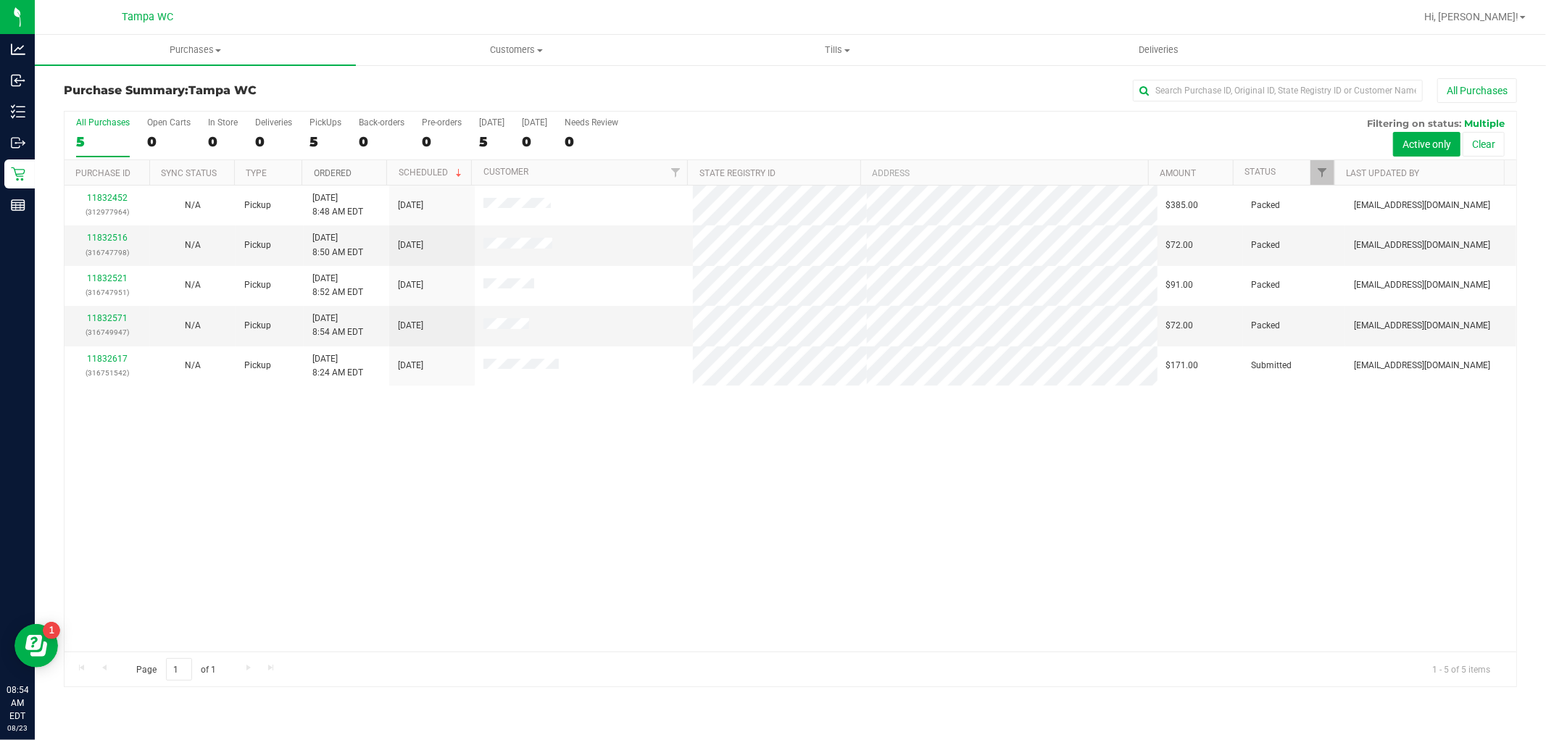
click at [343, 172] on link "Ordered" at bounding box center [333, 173] width 38 height 10
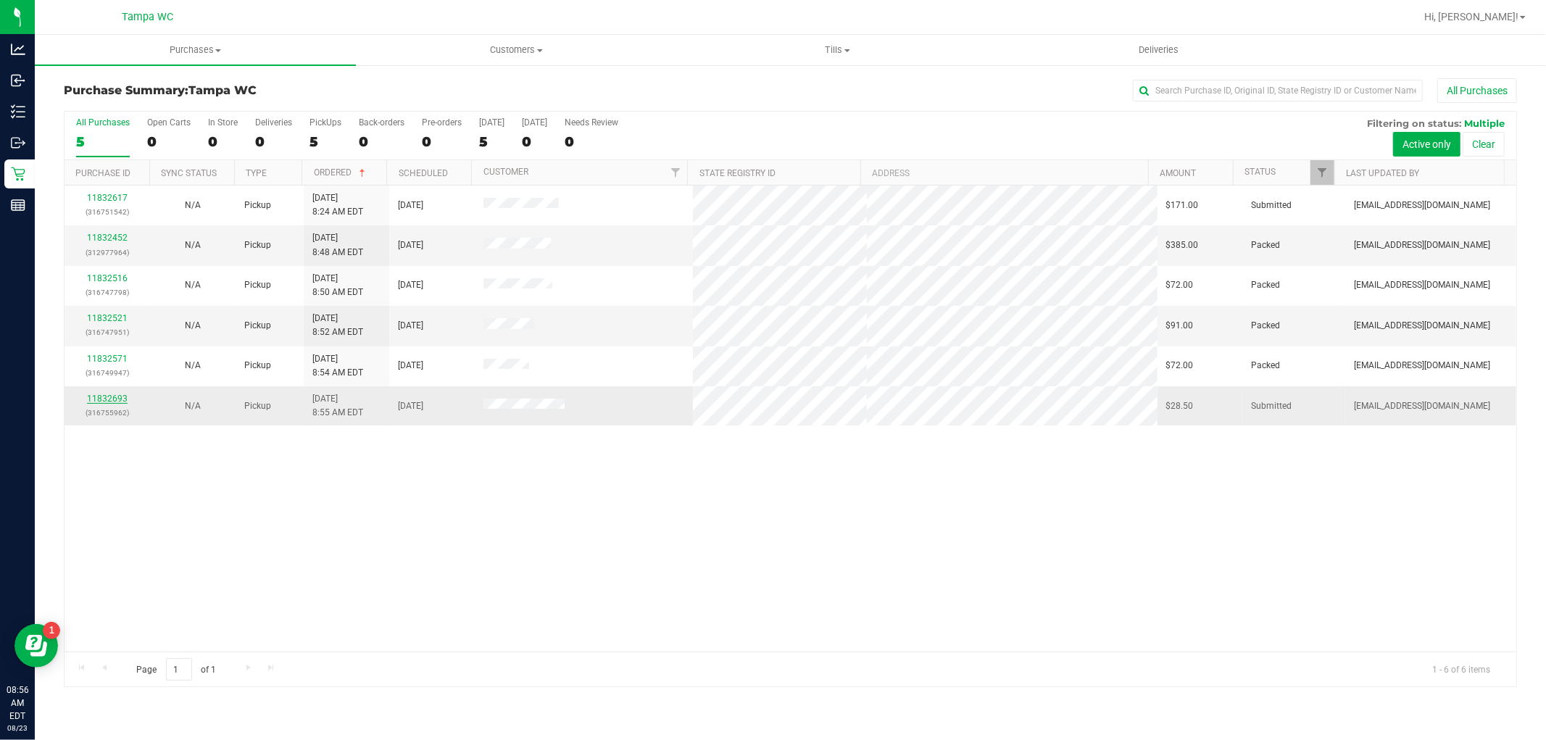
click at [104, 403] on link "11832693" at bounding box center [107, 398] width 41 height 10
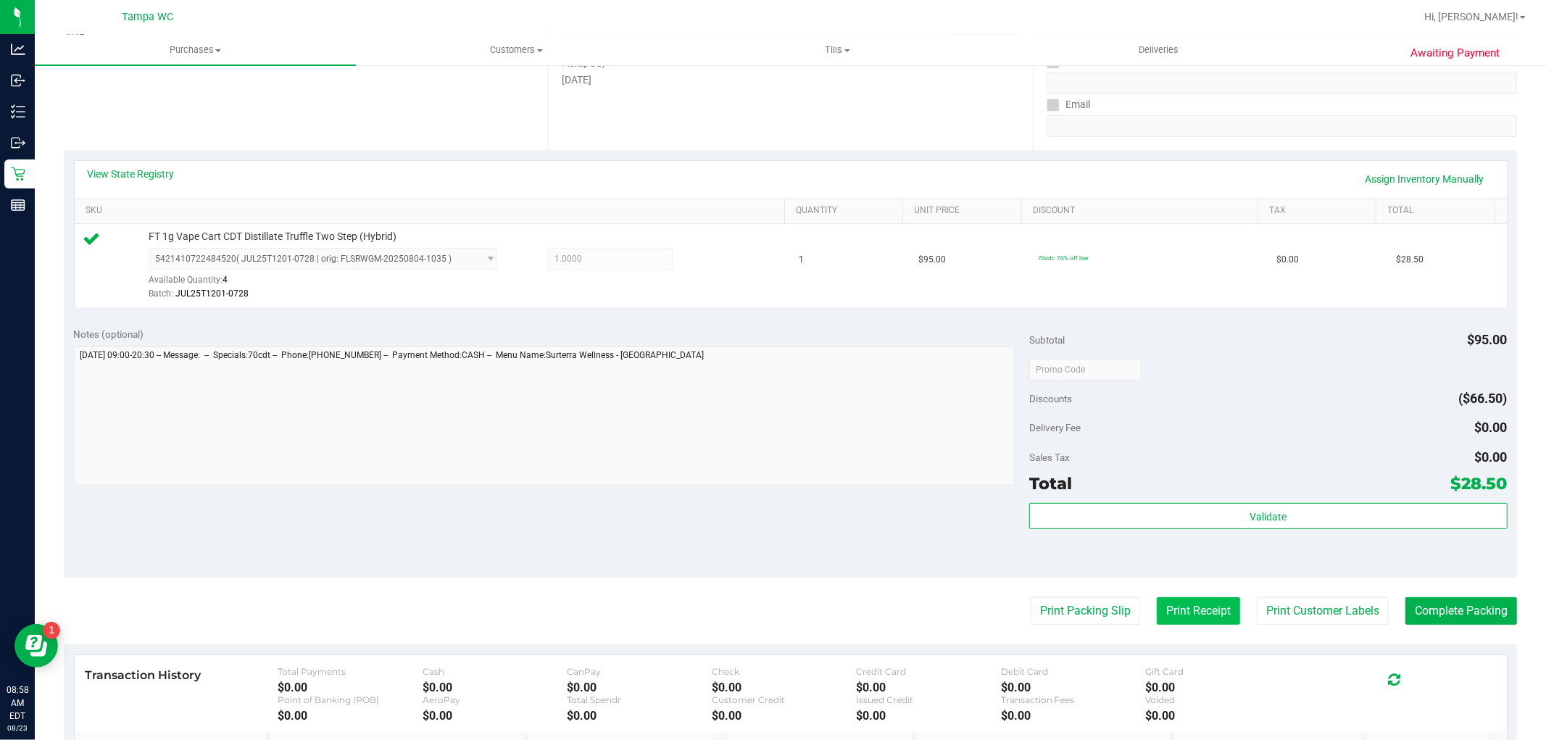
scroll to position [241, 0]
click at [1051, 622] on button "Print Packing Slip" at bounding box center [1084, 610] width 109 height 28
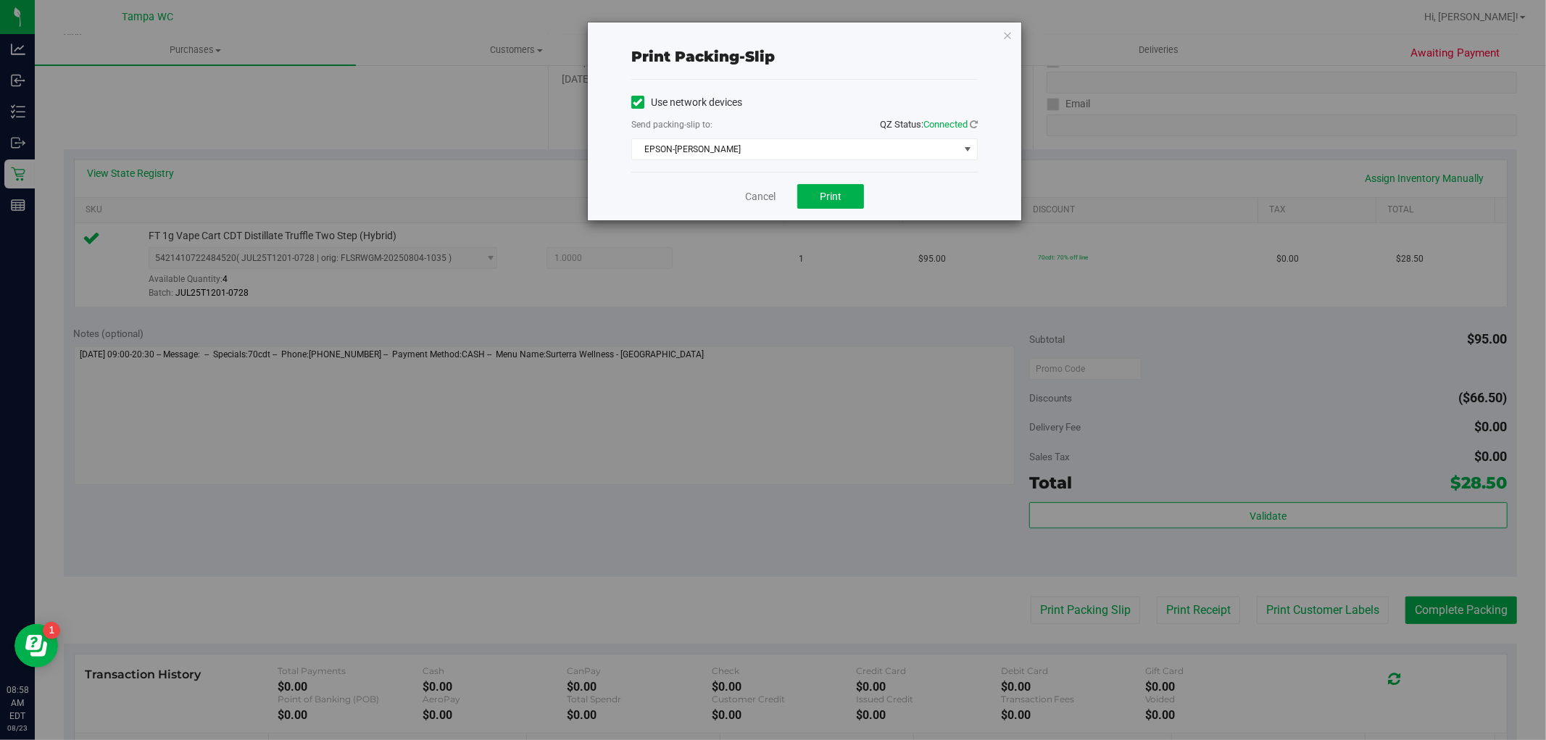
click at [819, 180] on div "Cancel Print" at bounding box center [804, 196] width 346 height 49
click at [824, 206] on button "Print" at bounding box center [830, 196] width 67 height 25
click at [773, 175] on div "Cancel Print" at bounding box center [804, 196] width 346 height 49
click at [755, 199] on link "Cancel" at bounding box center [760, 196] width 30 height 15
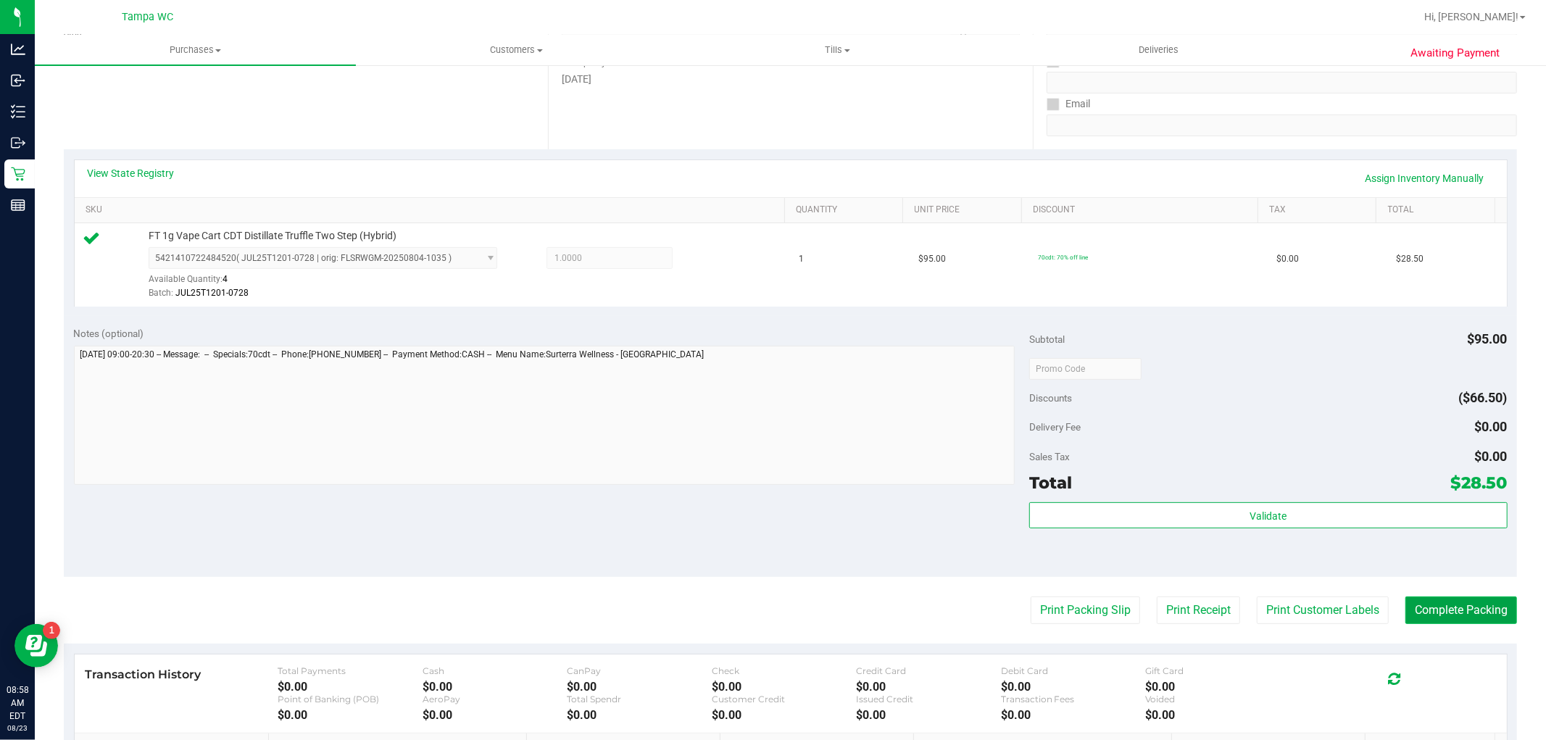
click at [1467, 605] on button "Complete Packing" at bounding box center [1461, 610] width 112 height 28
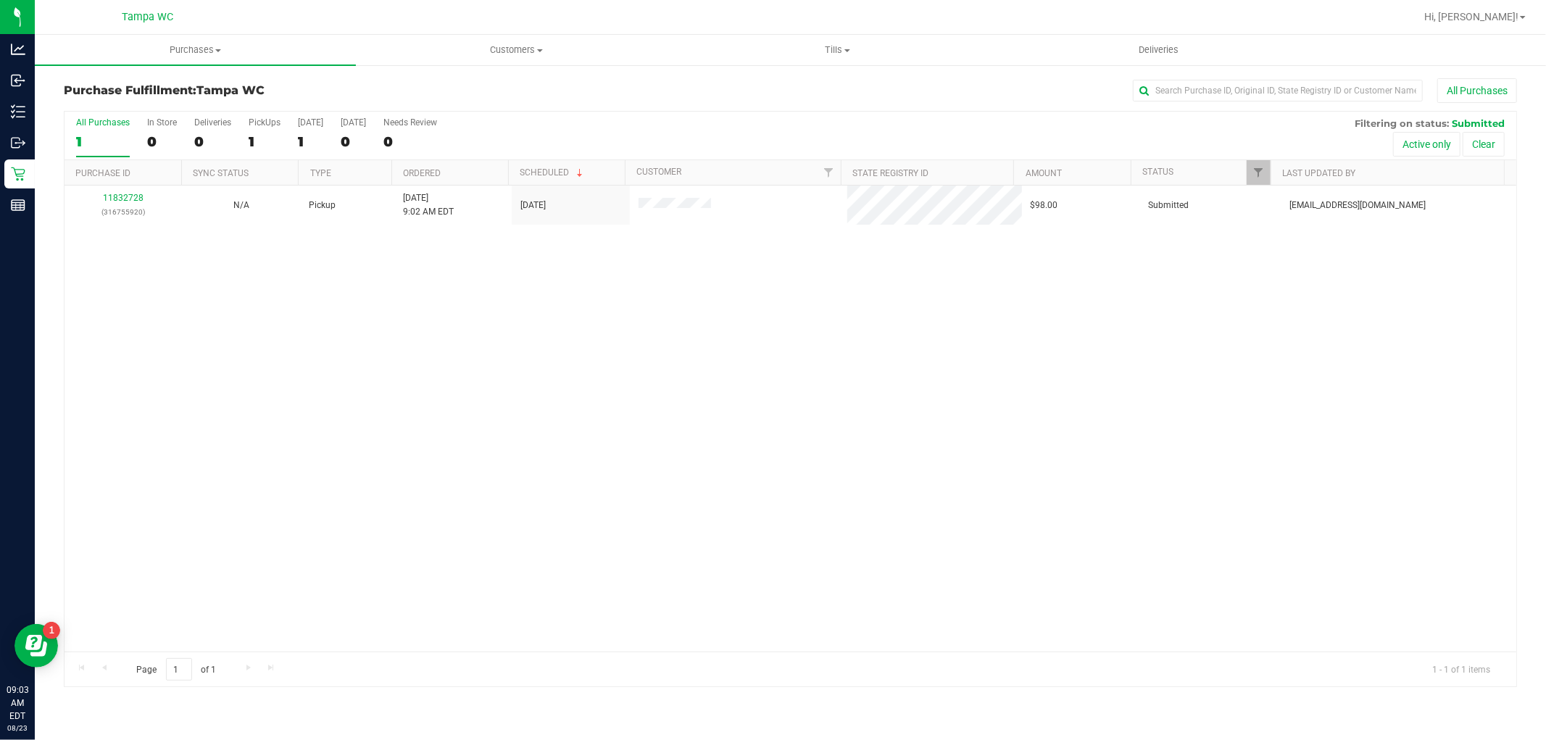
click at [634, 540] on div "11832728 (316755920) N/A Pickup 8/23/2025 9:02 AM EDT 8/23/2025 $98.00 Submitte…" at bounding box center [789, 419] width 1451 height 466
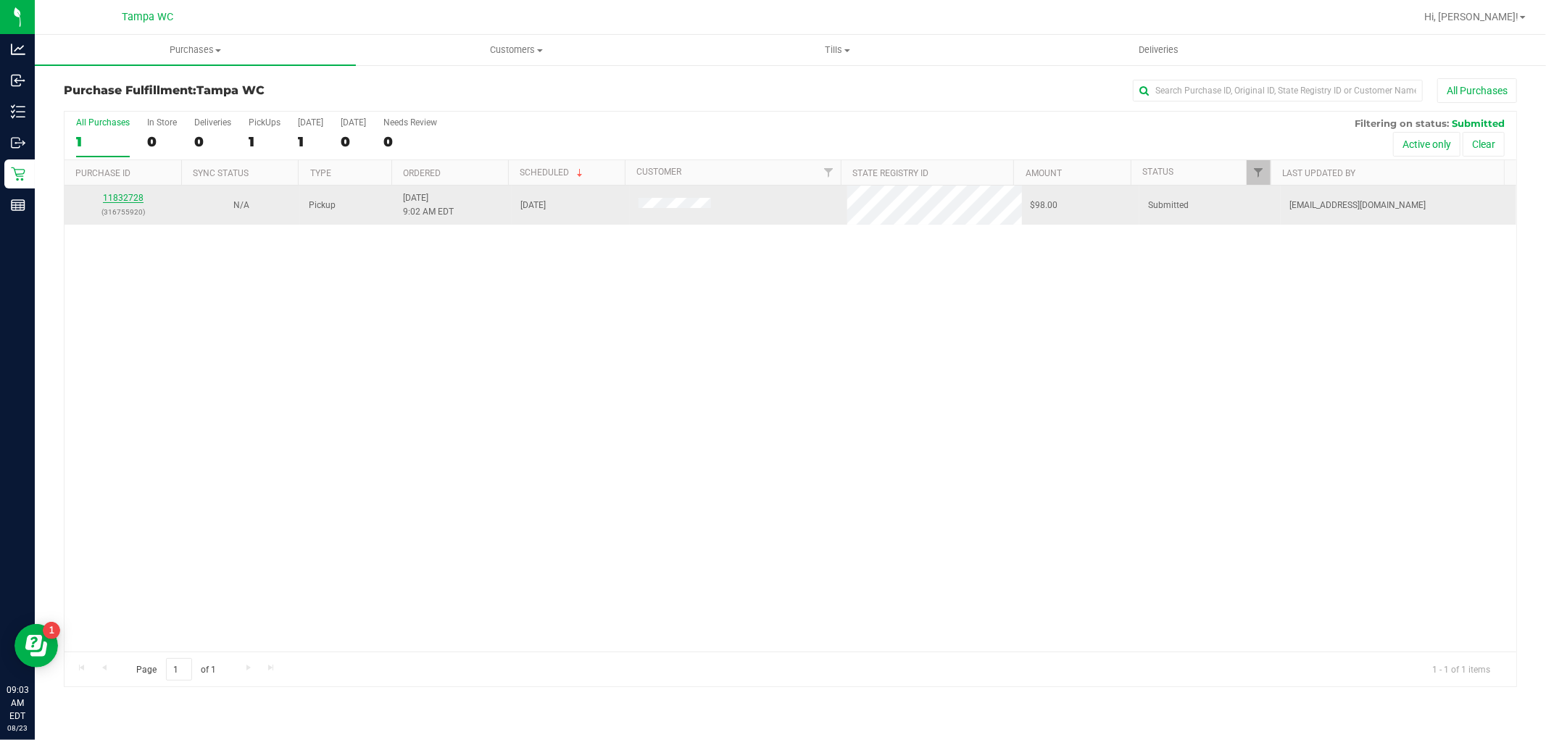
click at [134, 193] on link "11832728" at bounding box center [123, 198] width 41 height 10
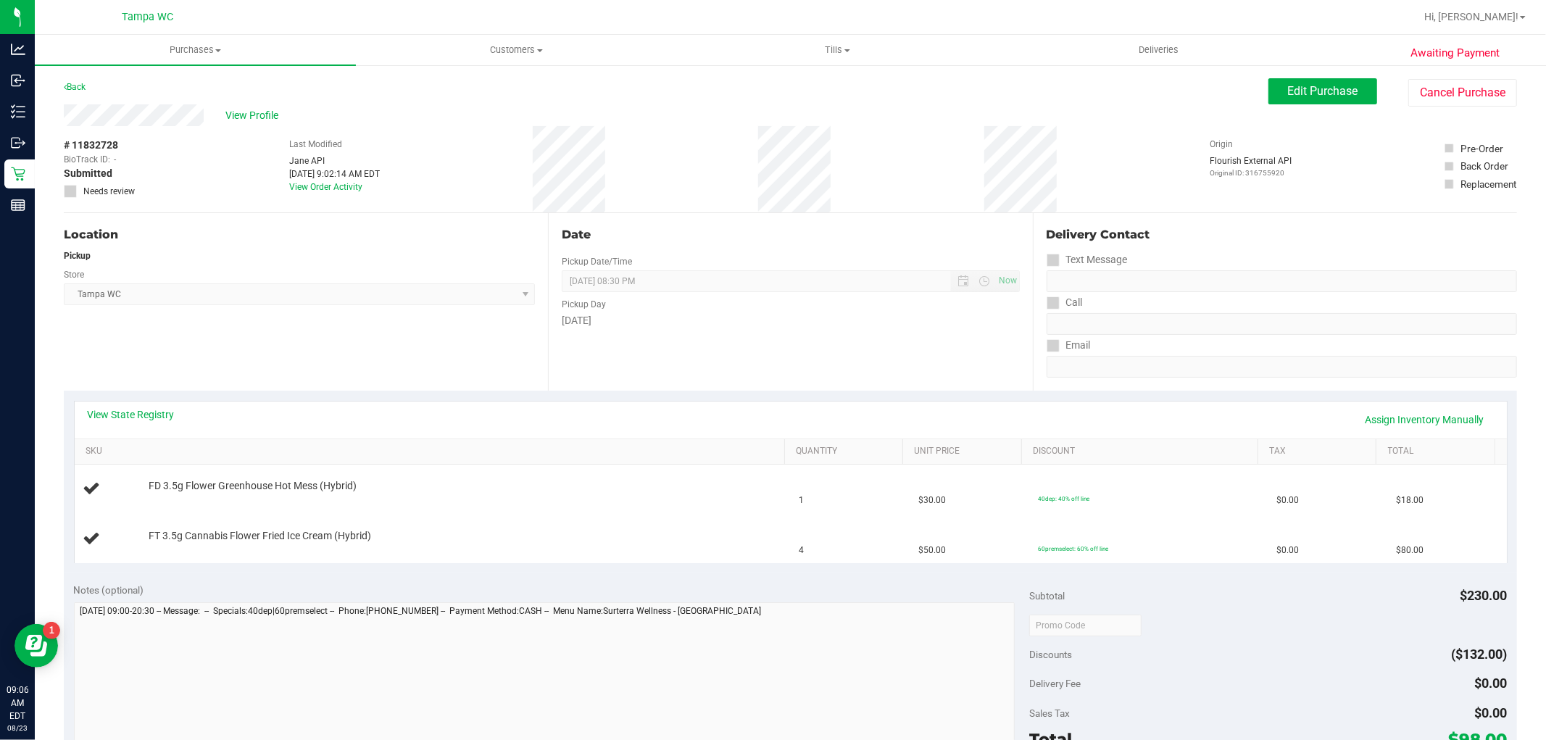
click at [331, 425] on div "View State Registry Assign Inventory Manually" at bounding box center [791, 419] width 1406 height 25
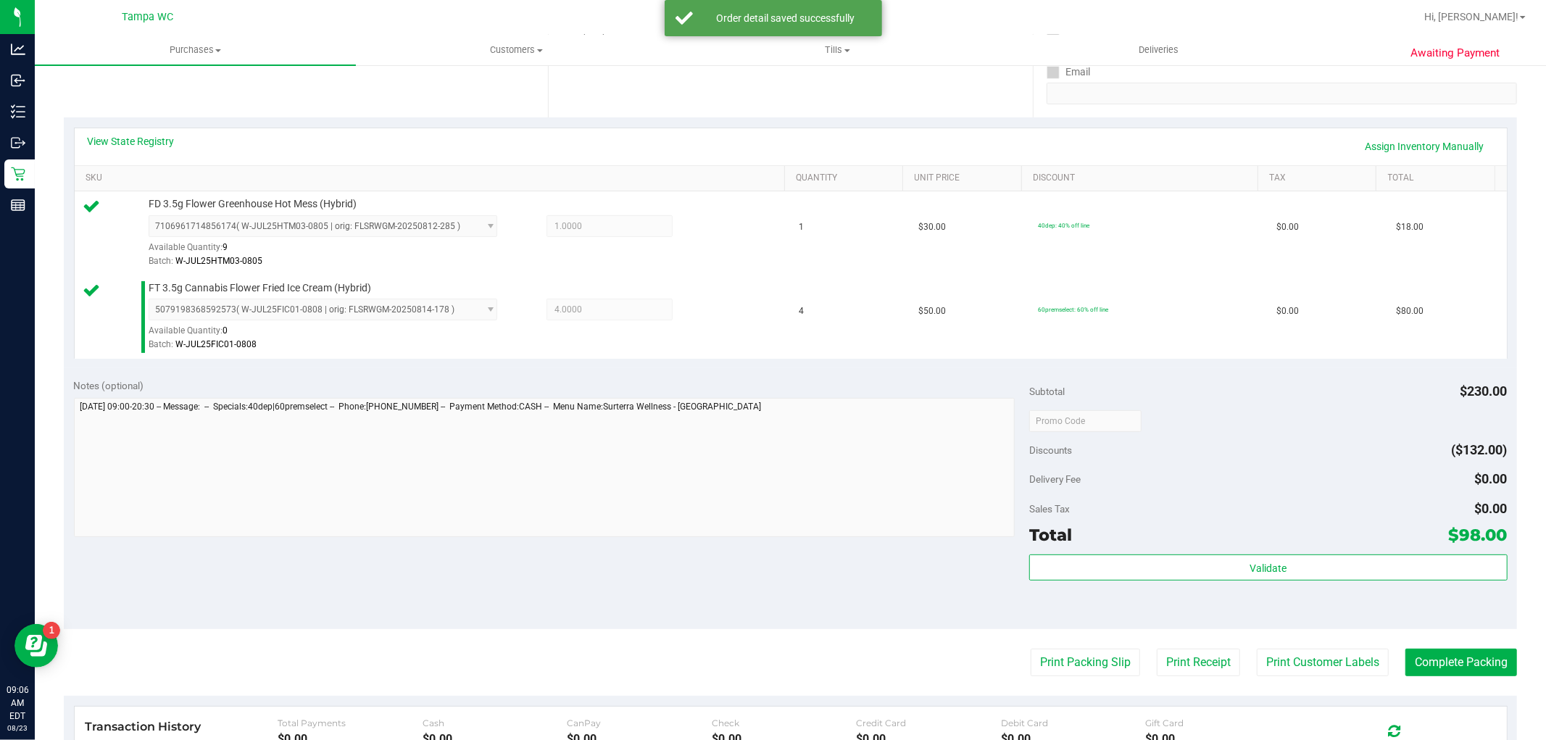
scroll to position [322, 0]
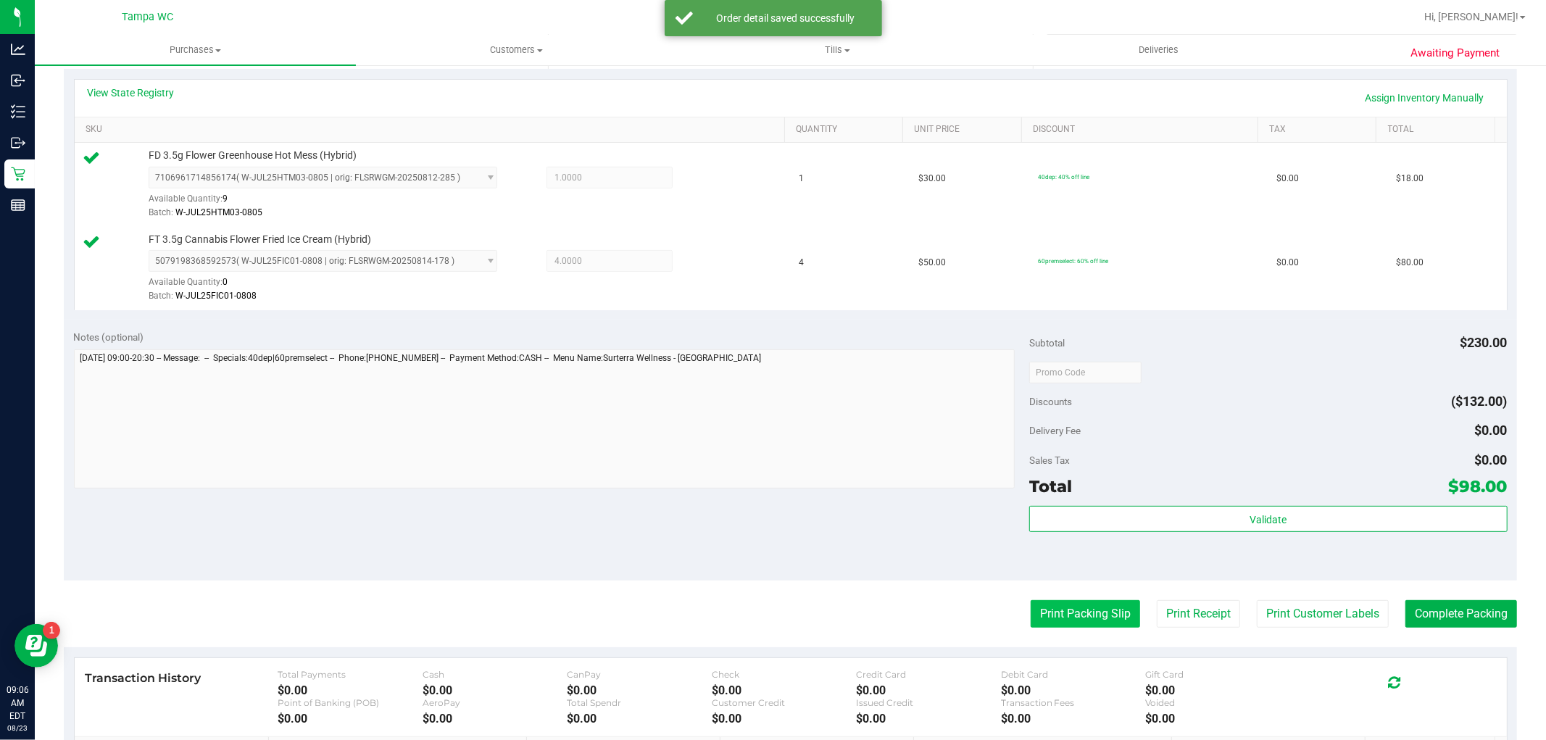
click at [1057, 625] on button "Print Packing Slip" at bounding box center [1084, 614] width 109 height 28
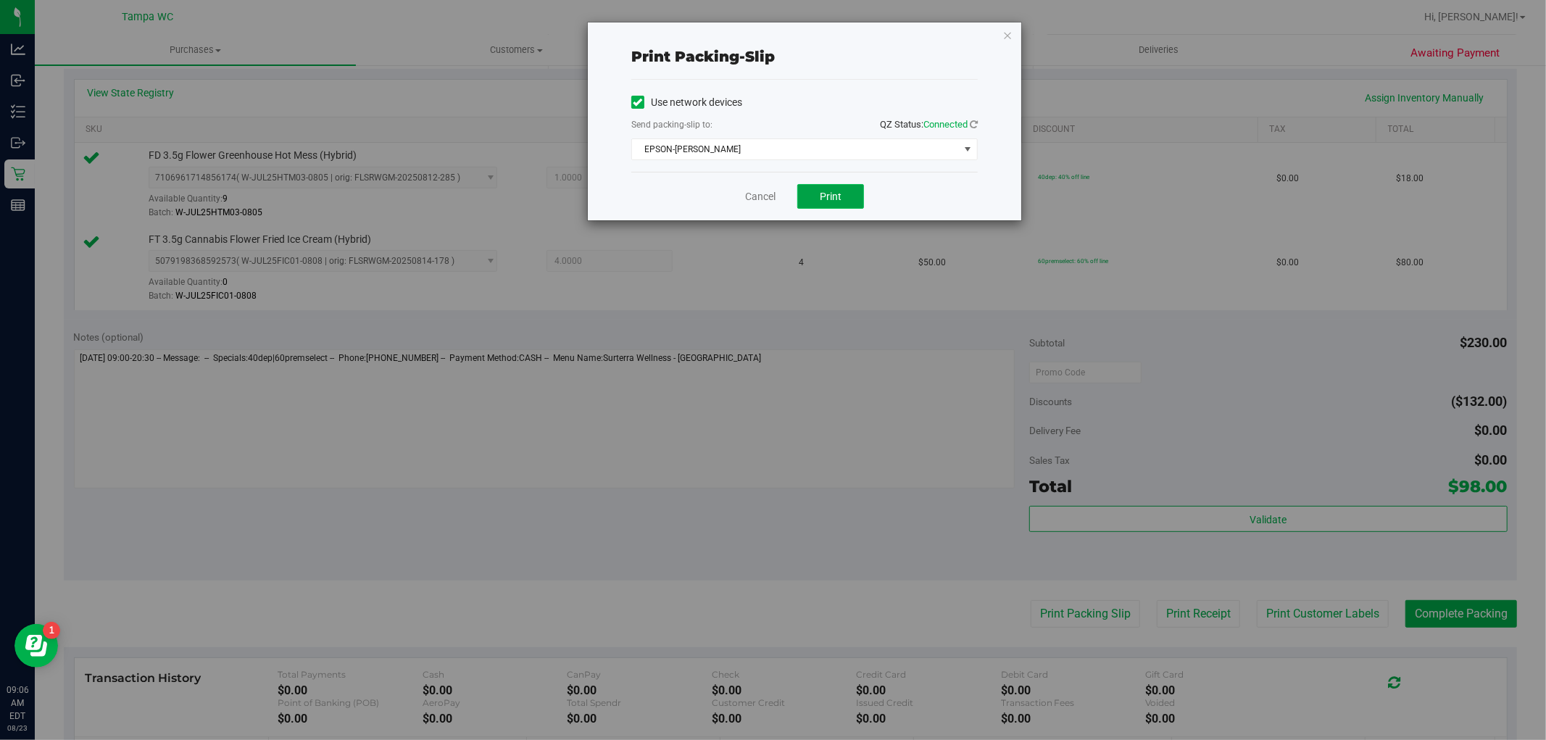
click at [815, 199] on button "Print" at bounding box center [830, 196] width 67 height 25
click at [754, 192] on link "Cancel" at bounding box center [760, 196] width 30 height 15
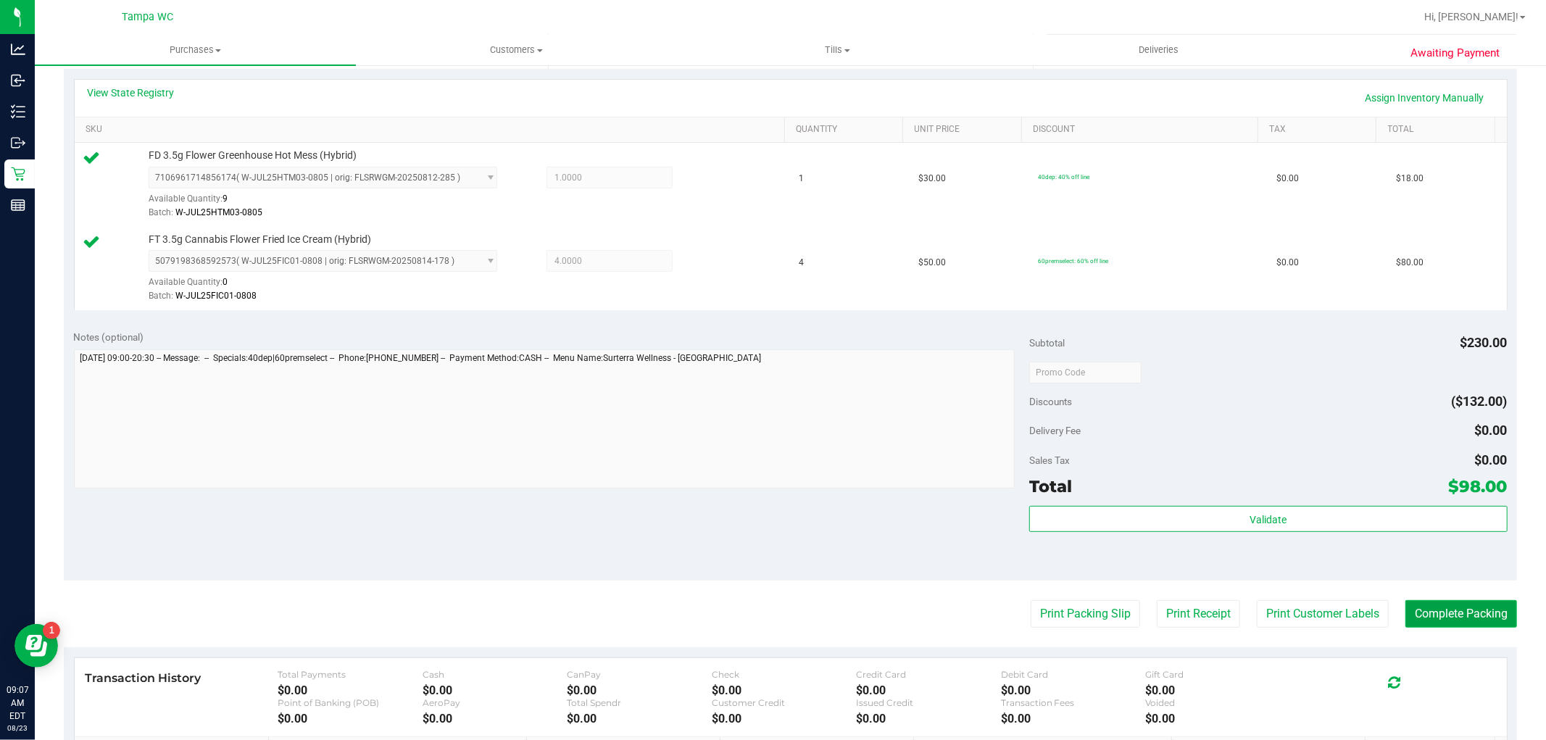
click at [1430, 604] on button "Complete Packing" at bounding box center [1461, 614] width 112 height 28
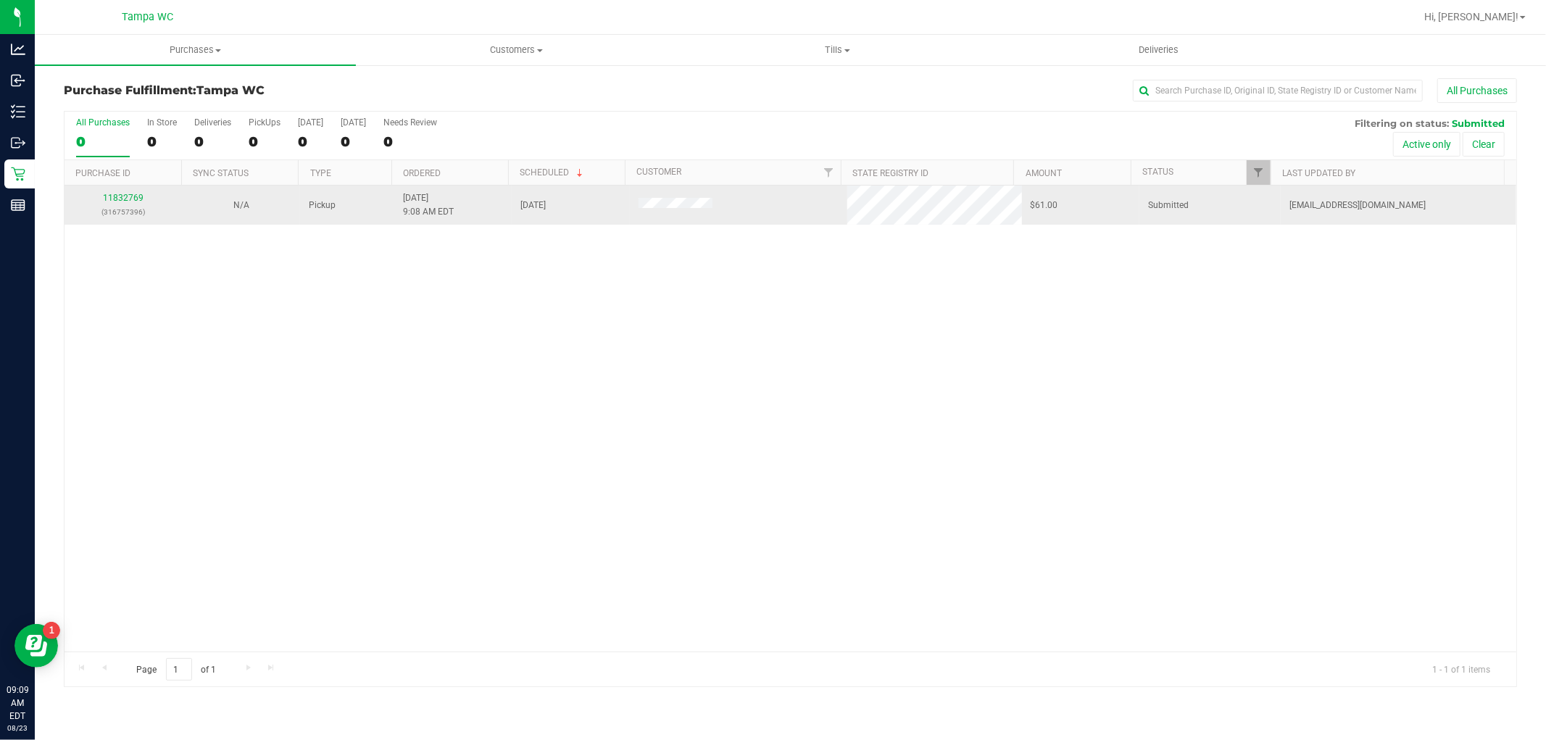
click at [135, 192] on div "11832769 (316757396)" at bounding box center [123, 205] width 100 height 28
click at [135, 193] on link "11832769" at bounding box center [123, 198] width 41 height 10
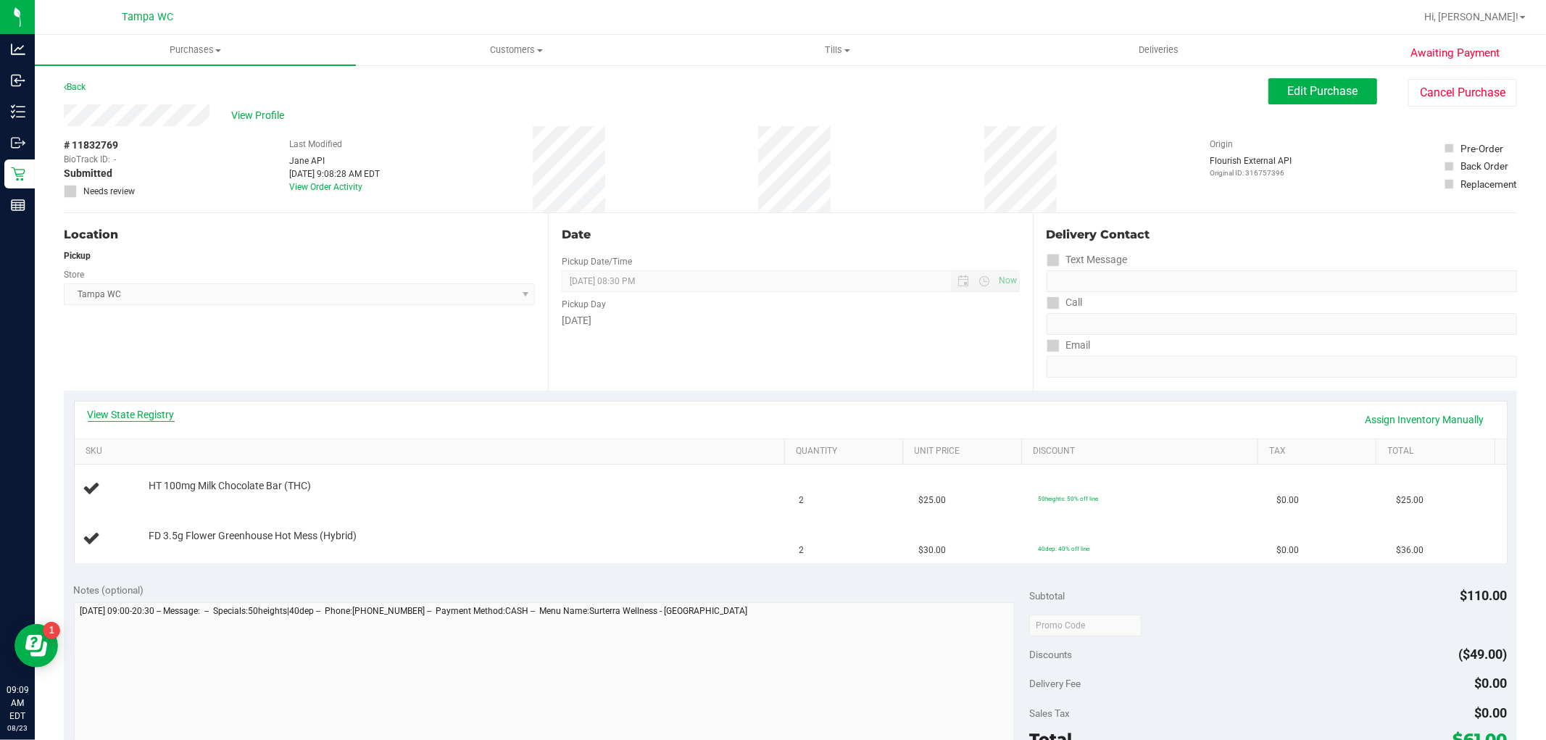
click at [146, 421] on link "View State Registry" at bounding box center [131, 414] width 87 height 14
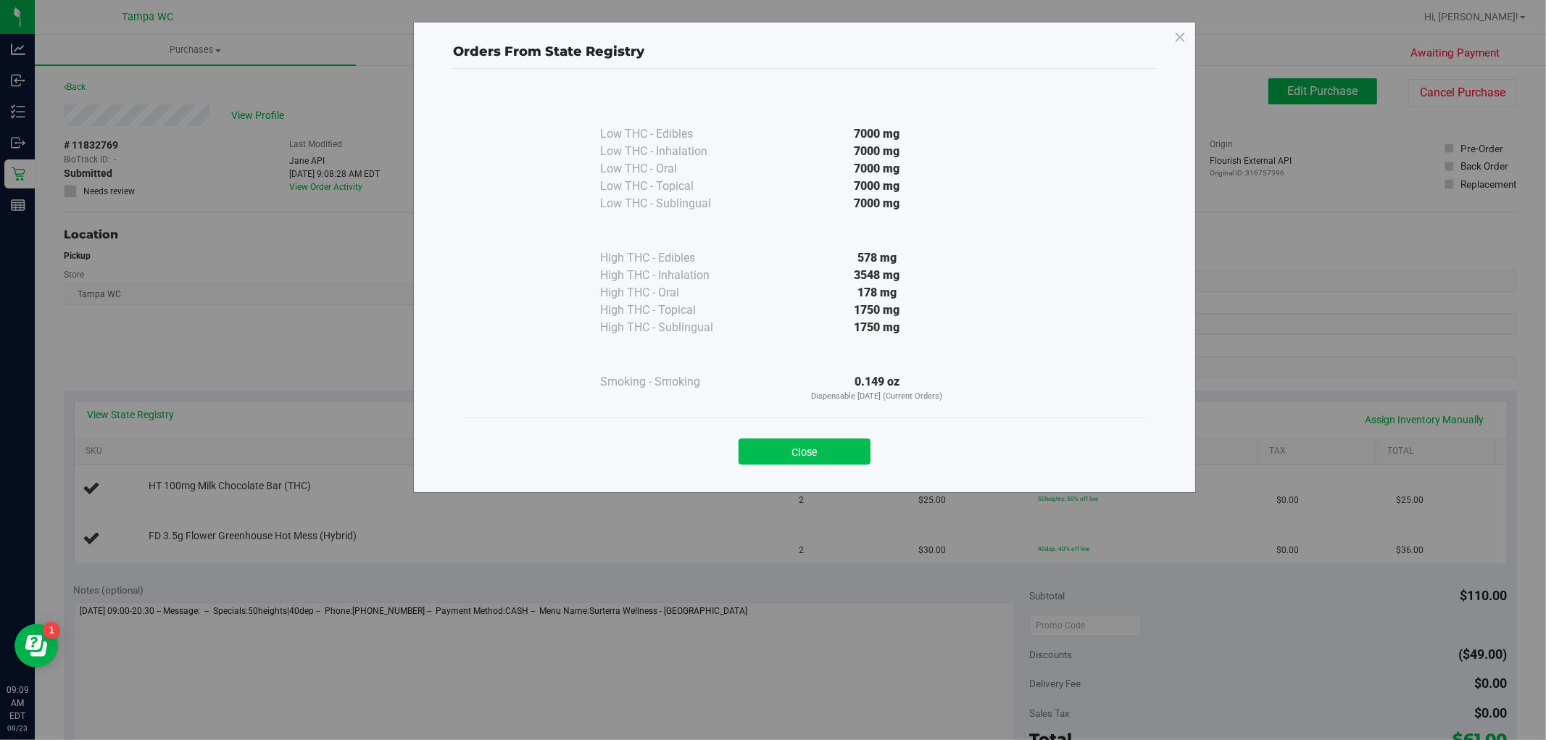
click at [836, 445] on button "Close" at bounding box center [804, 451] width 132 height 26
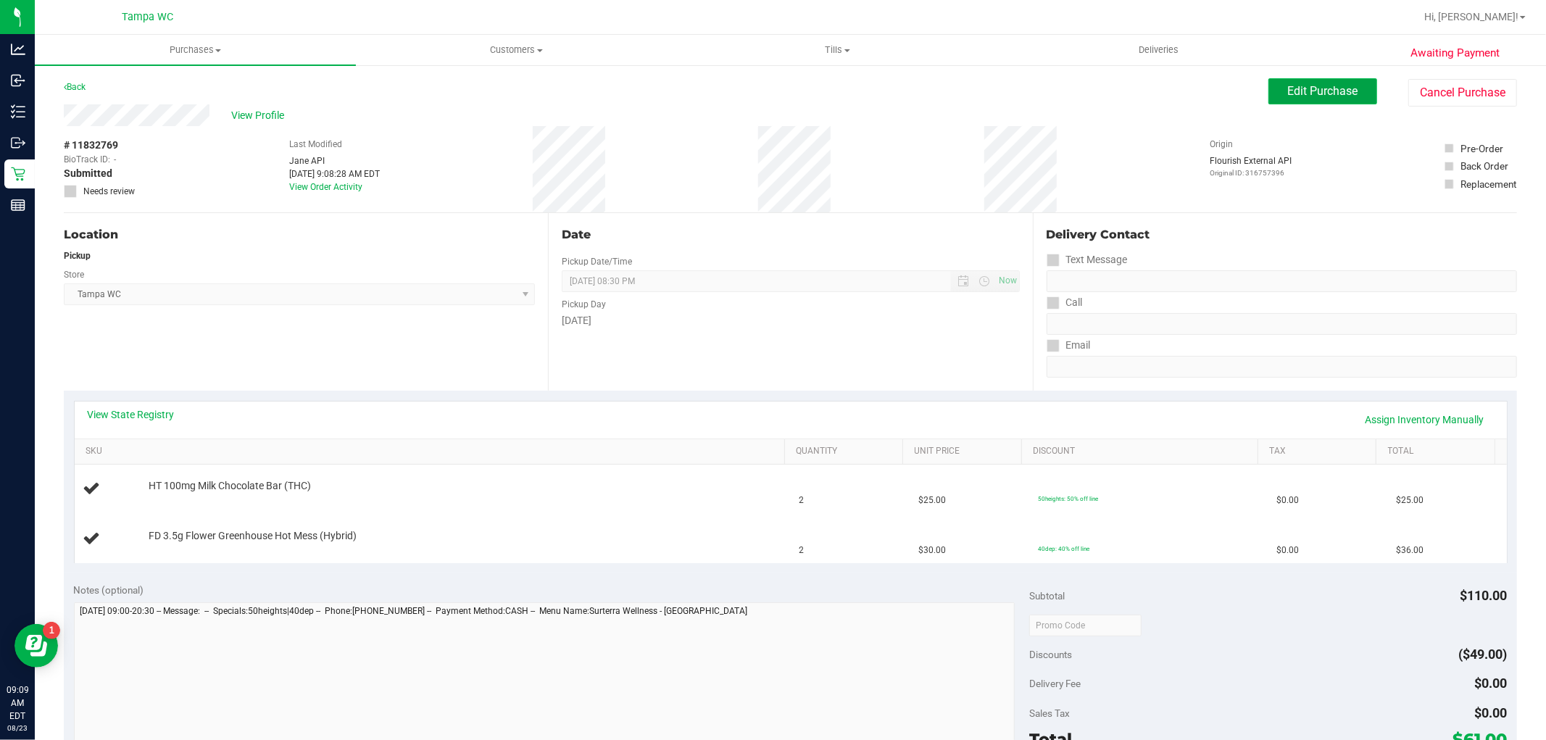
click at [1306, 94] on span "Edit Purchase" at bounding box center [1323, 91] width 70 height 14
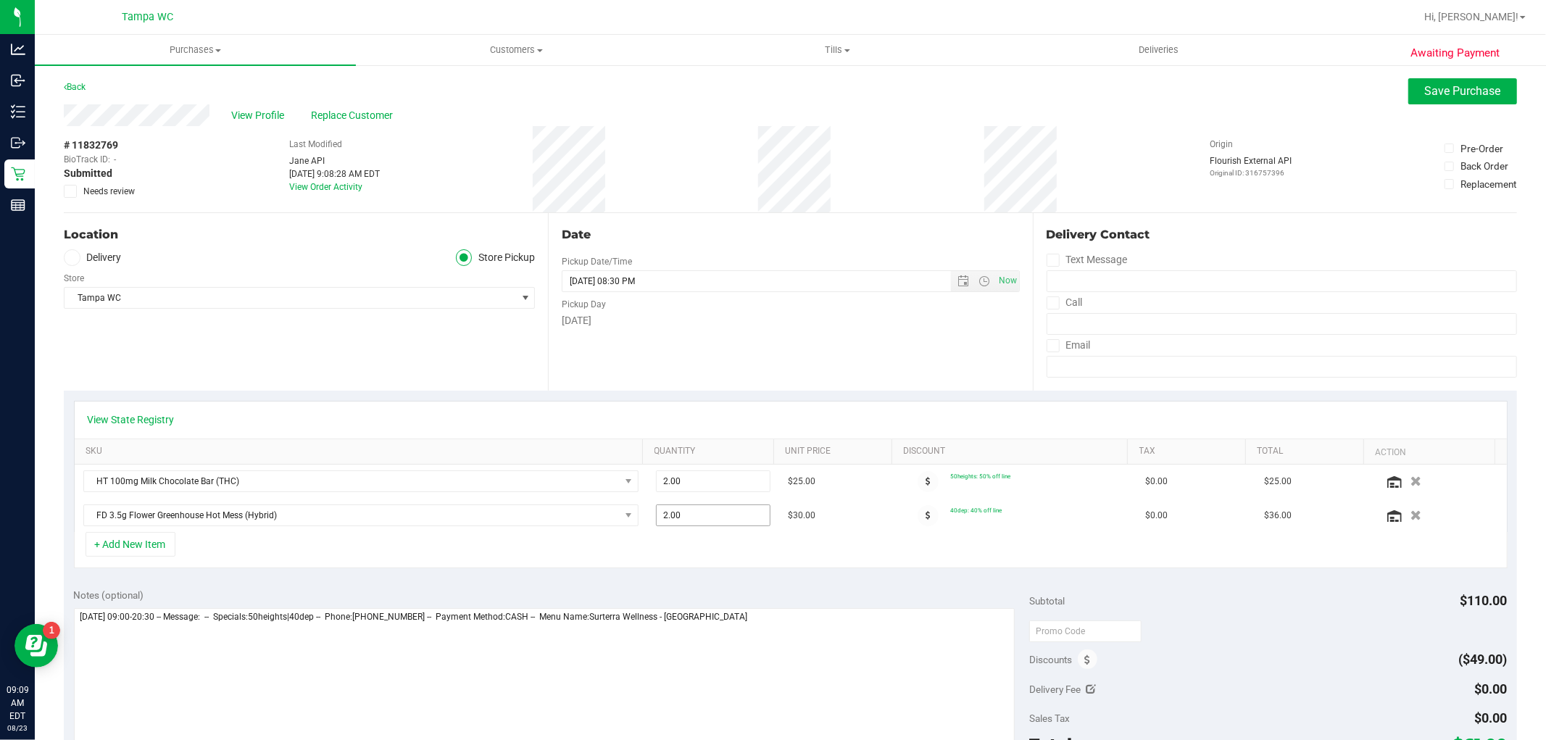
drag, startPoint x: 700, startPoint y: 515, endPoint x: 393, endPoint y: 546, distance: 308.8
click at [393, 546] on div "View State Registry SKU Quantity Unit Price Discount Tax Total Action HT 100mg …" at bounding box center [790, 485] width 1433 height 168
type input "1"
type input "1.00"
click at [1450, 104] on purchase-details "Back Save Purchase View Profile Replace Customer # 11832769 BioTrack ID: - Subm…" at bounding box center [790, 627] width 1453 height 1099
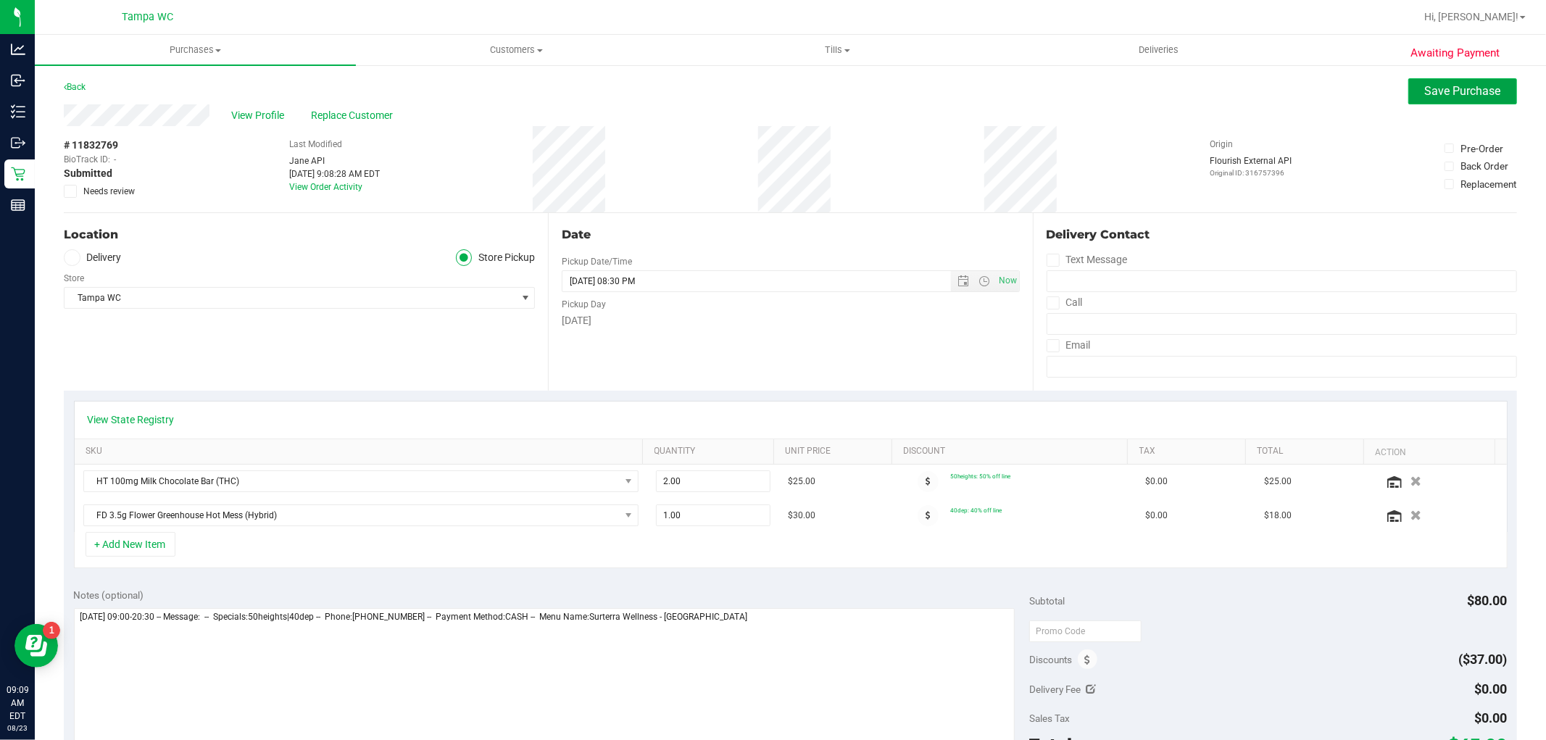
click at [1448, 96] on span "Save Purchase" at bounding box center [1463, 91] width 76 height 14
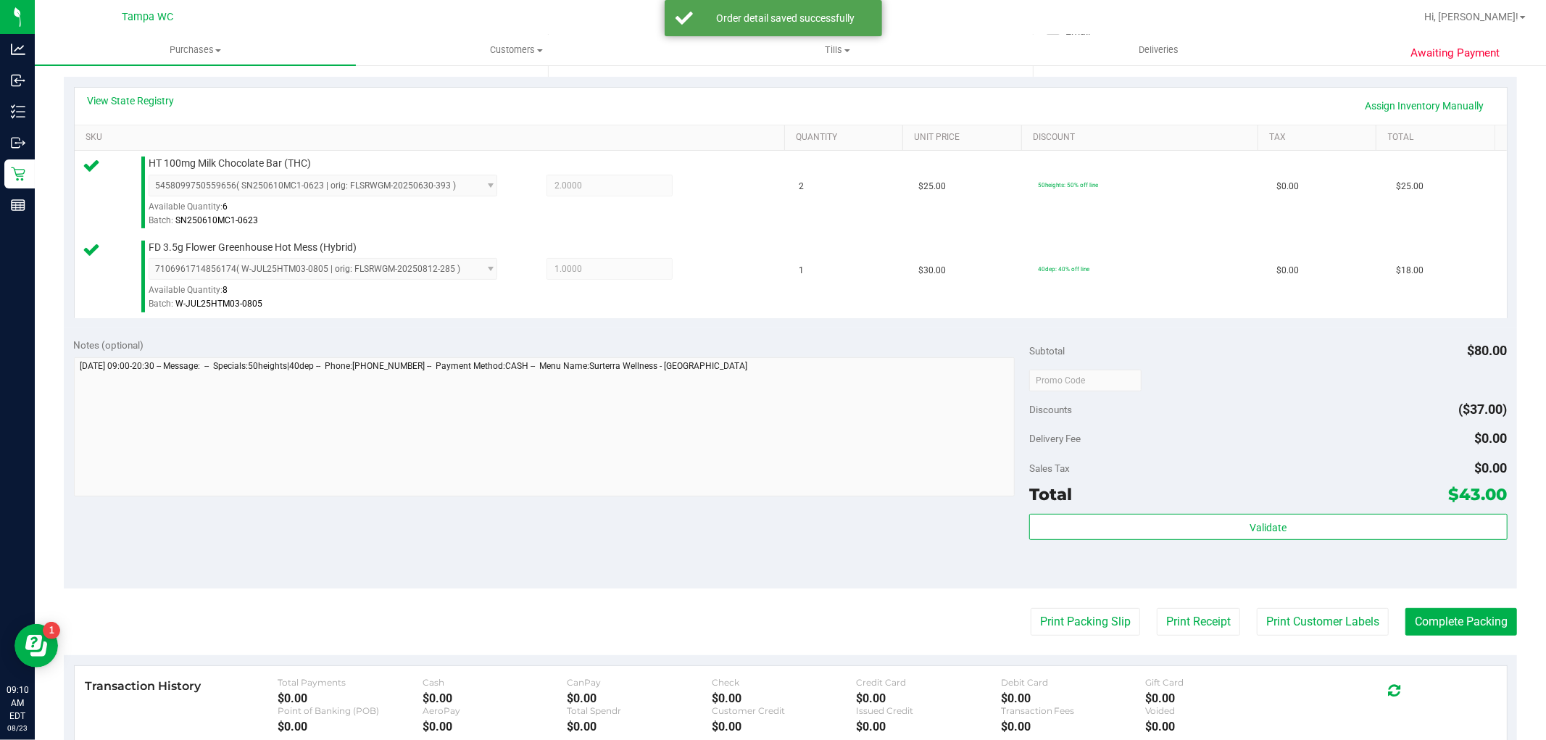
scroll to position [322, 0]
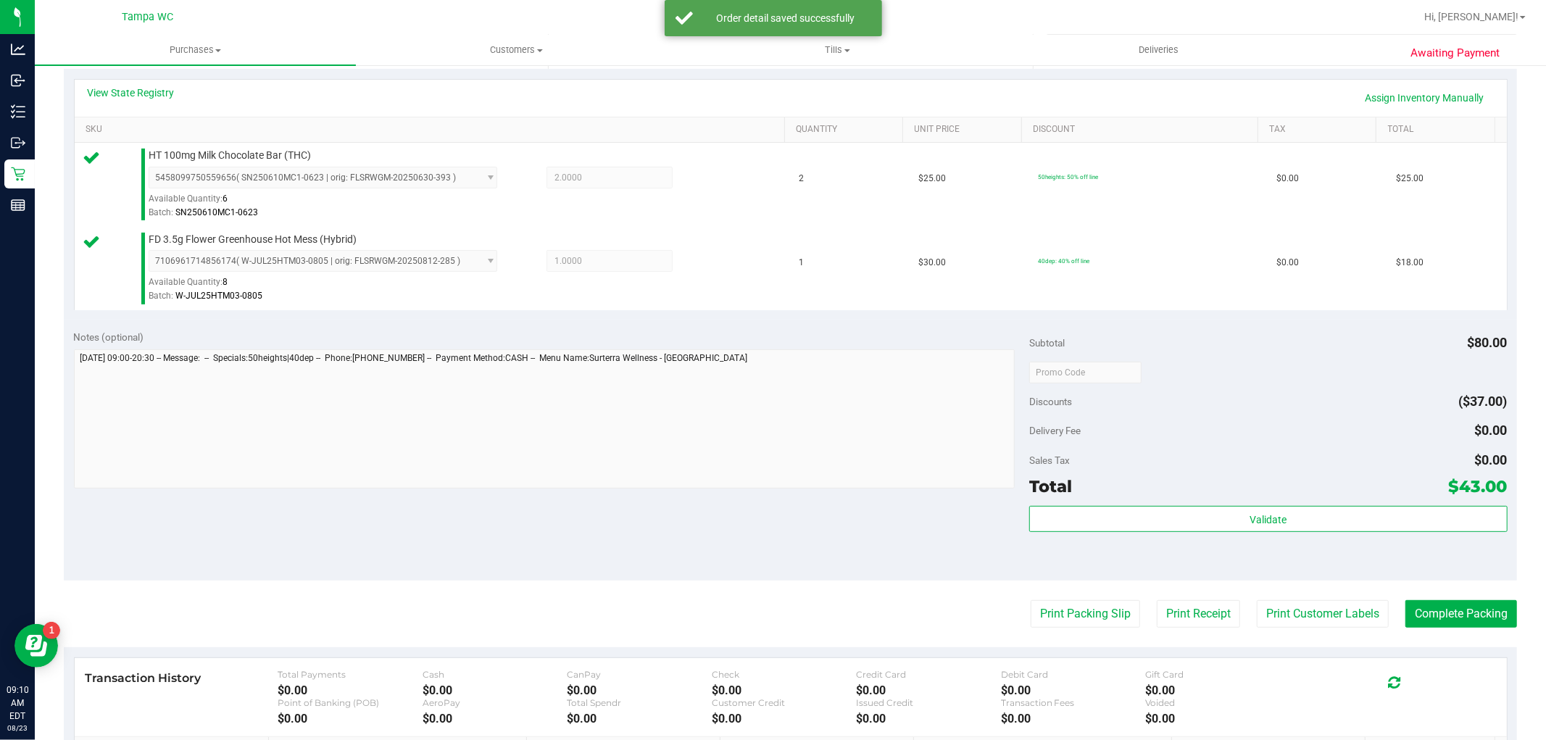
click at [1059, 502] on div "Subtotal $80.00 Discounts ($37.00) Delivery Fee $0.00 Sales Tax $0.00 Total $43…" at bounding box center [1268, 450] width 478 height 241
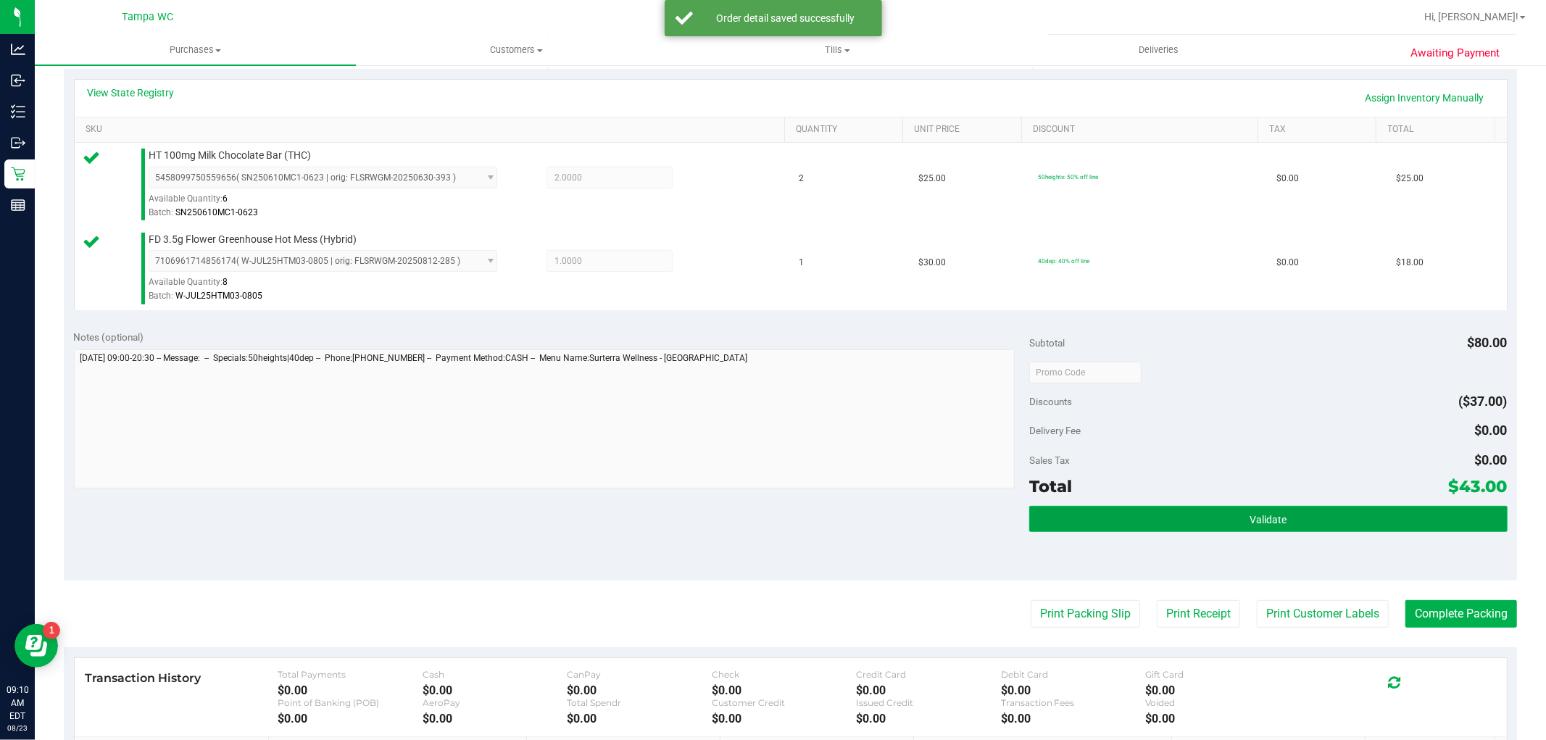
click at [1056, 517] on button "Validate" at bounding box center [1268, 519] width 478 height 26
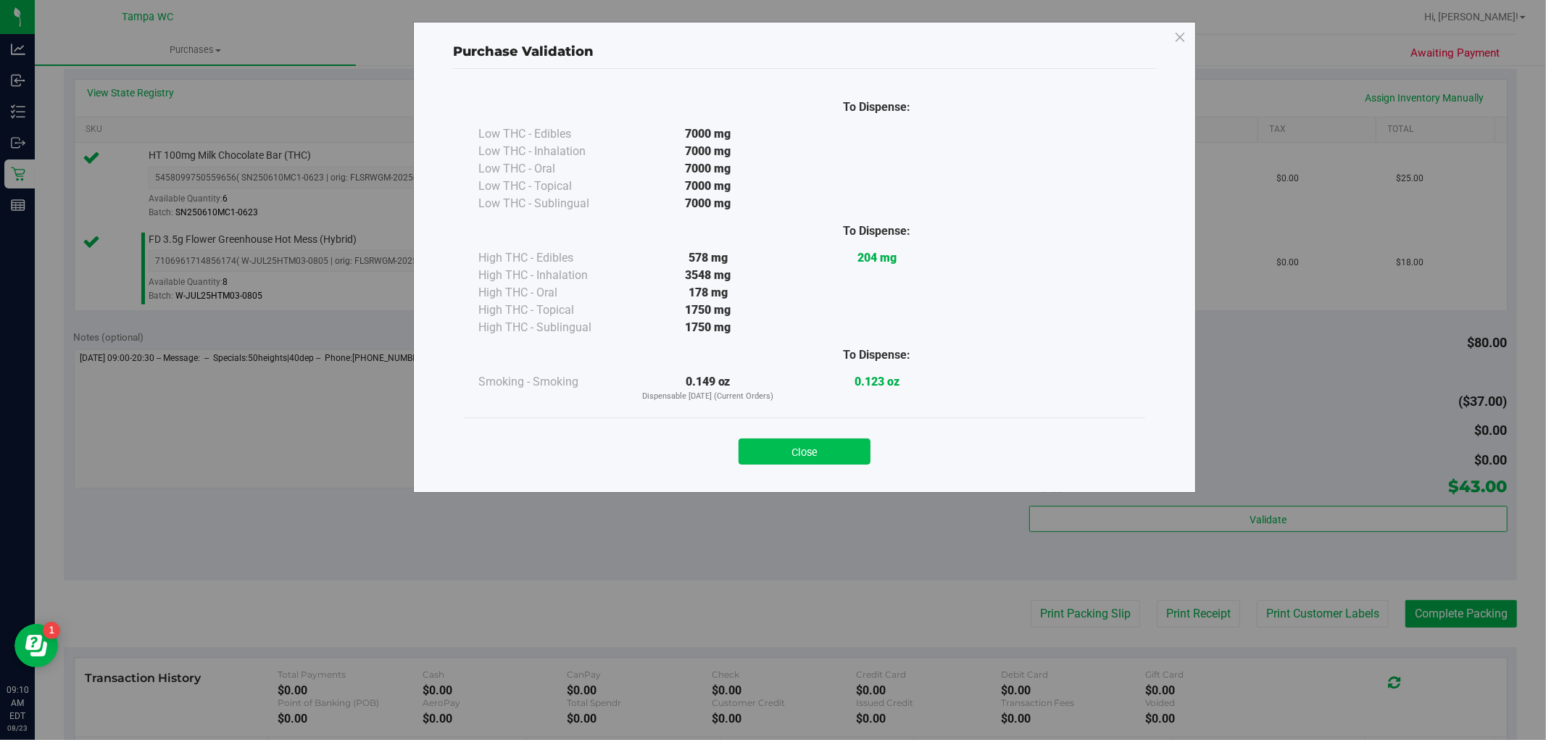
click at [784, 464] on button "Close" at bounding box center [804, 451] width 132 height 26
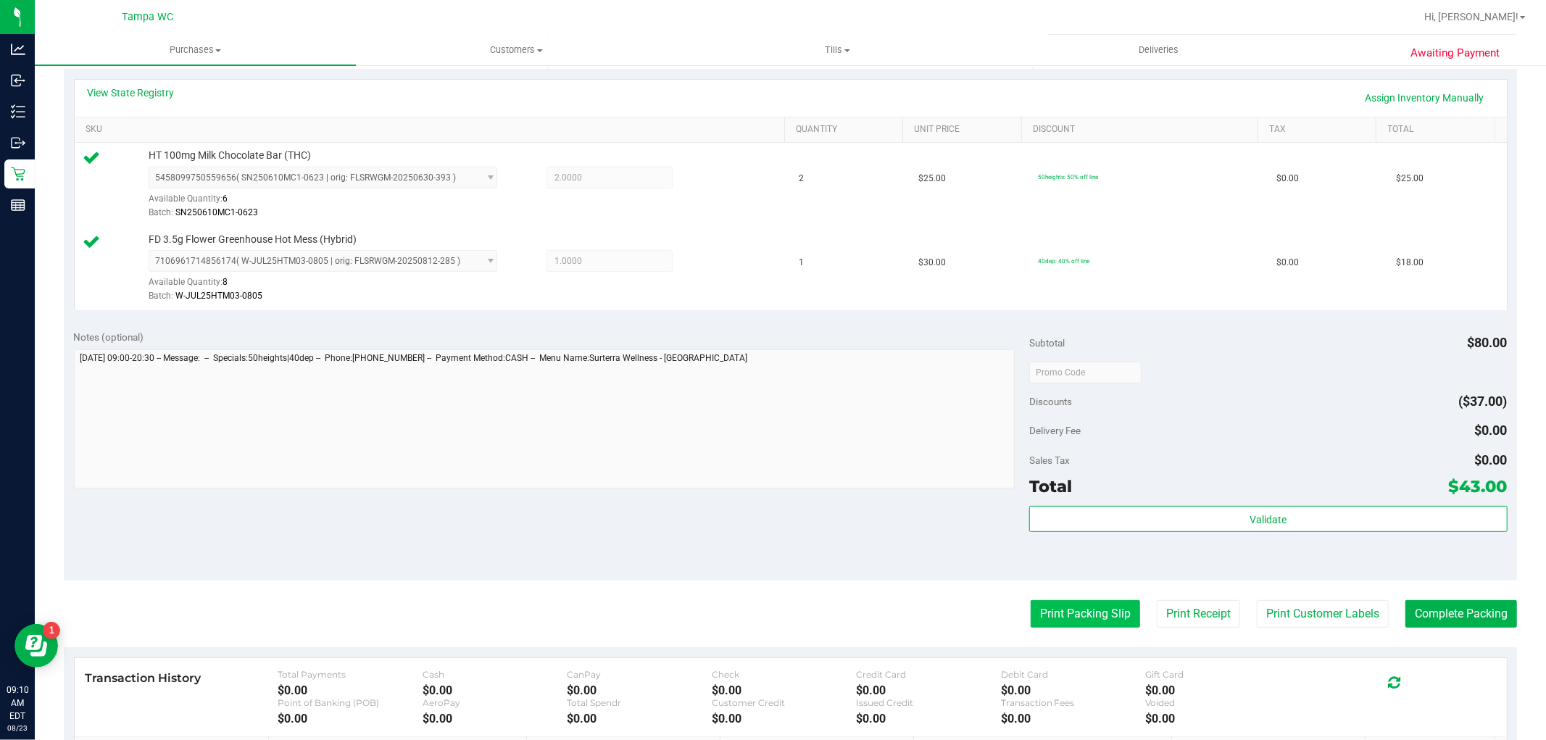
click at [1067, 626] on button "Print Packing Slip" at bounding box center [1084, 614] width 109 height 28
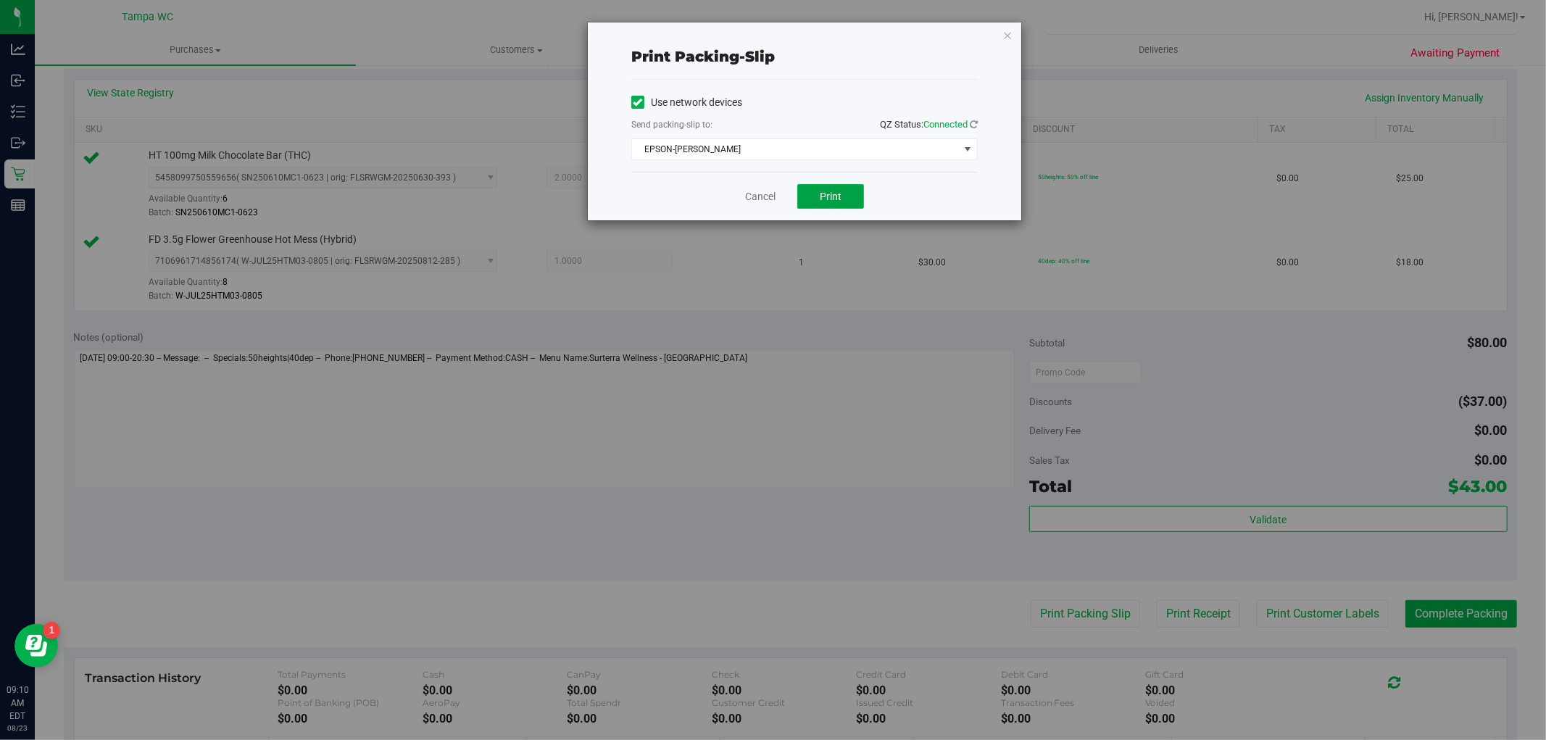
click at [843, 189] on button "Print" at bounding box center [830, 196] width 67 height 25
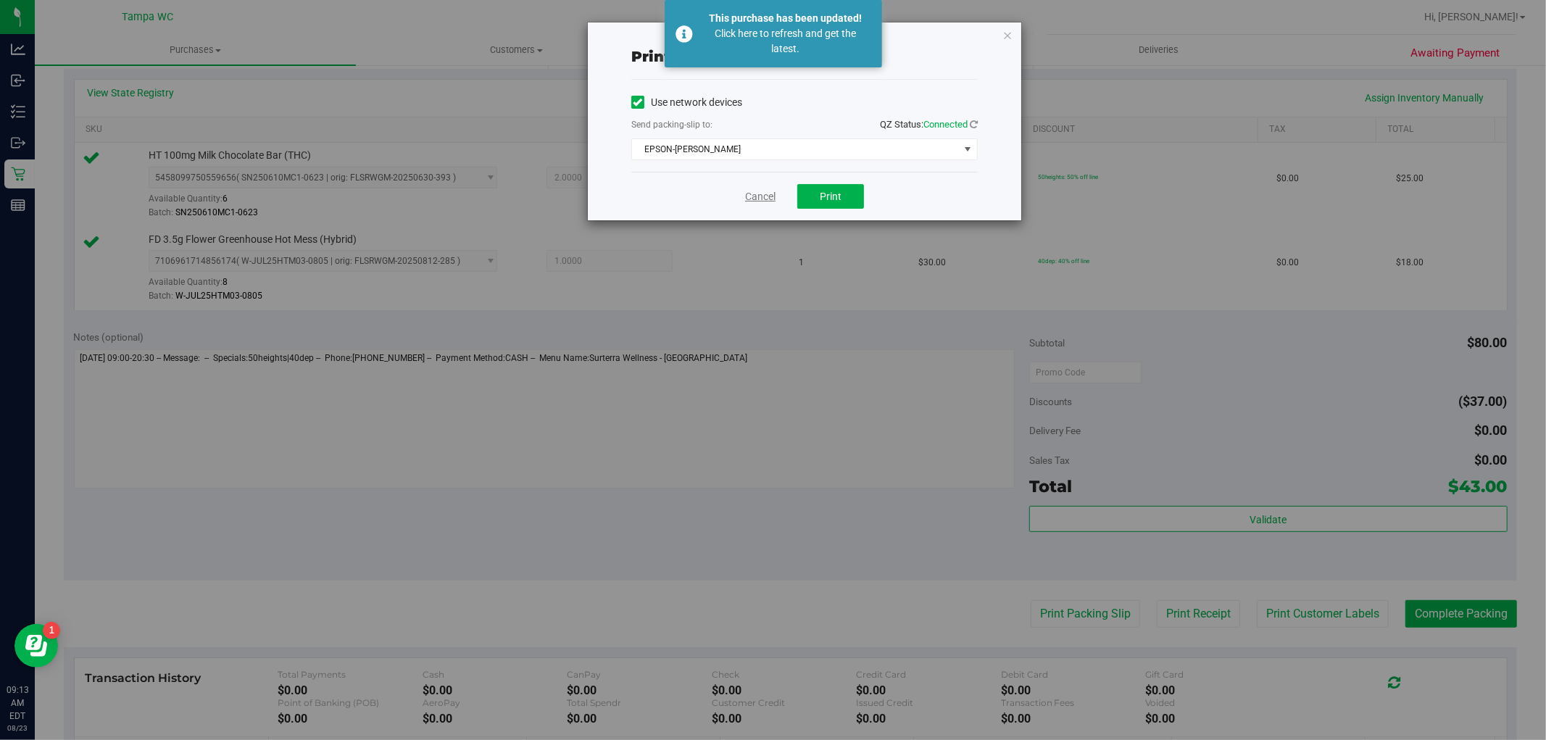
click at [749, 190] on link "Cancel" at bounding box center [760, 196] width 30 height 15
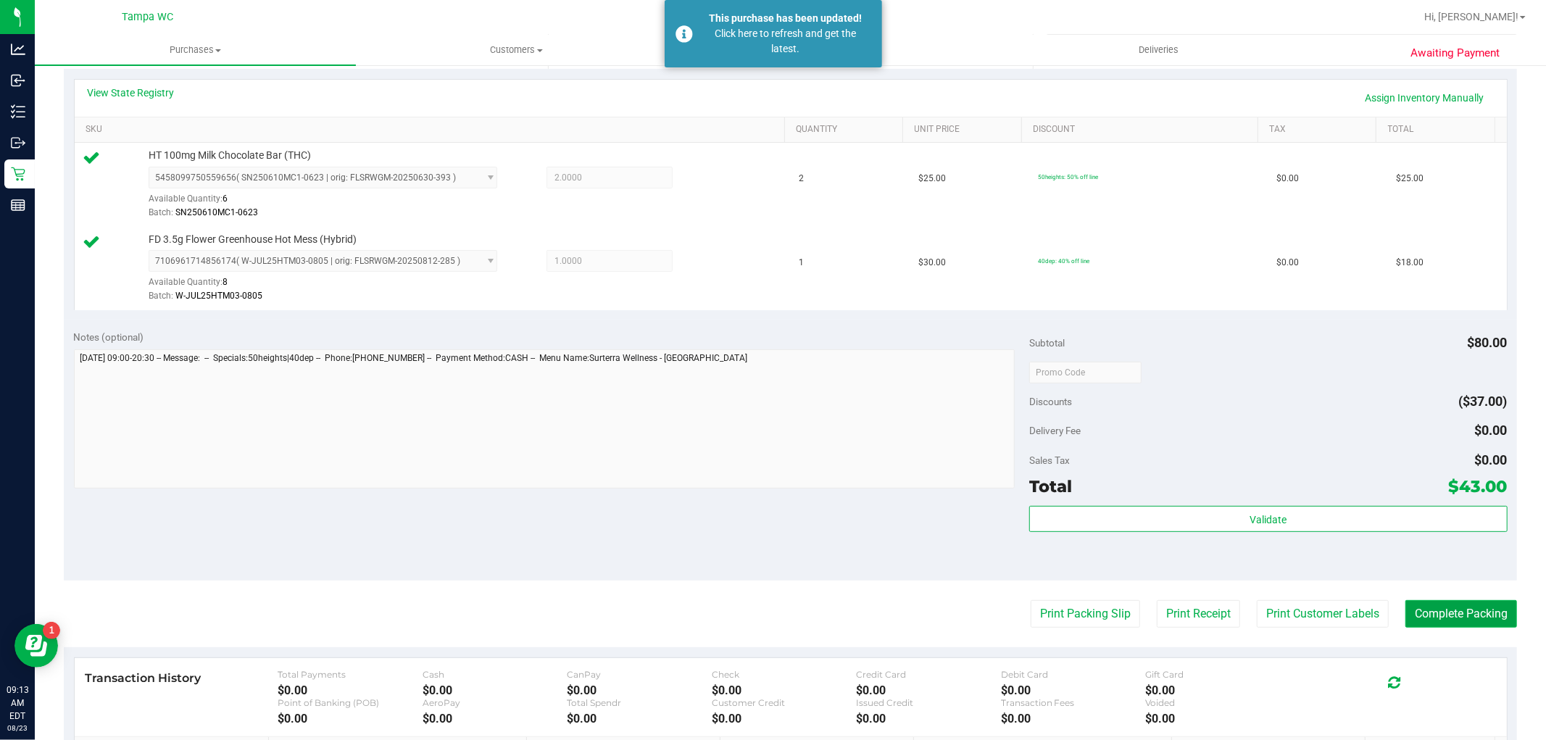
click at [1433, 612] on button "Complete Packing" at bounding box center [1461, 614] width 112 height 28
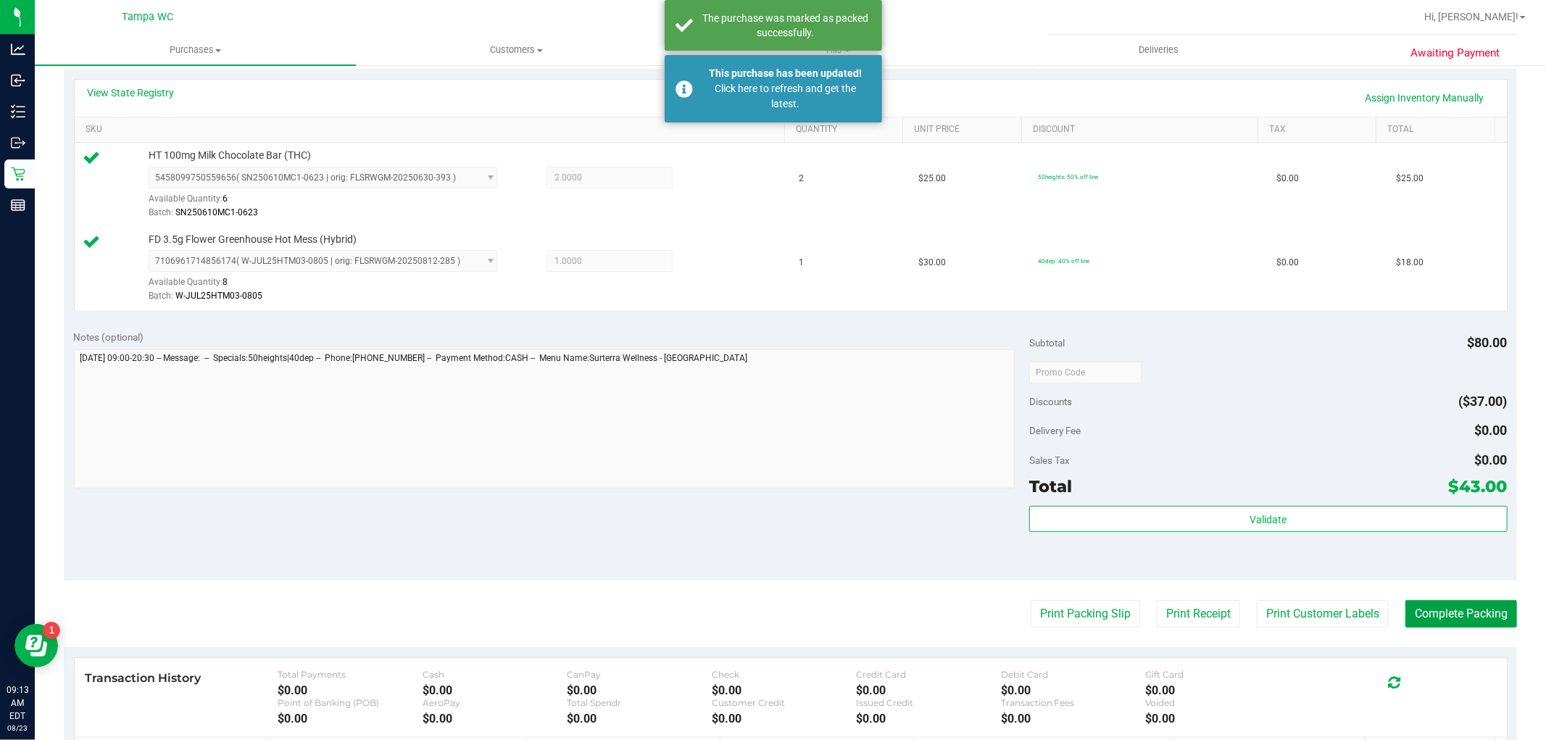
scroll to position [0, 0]
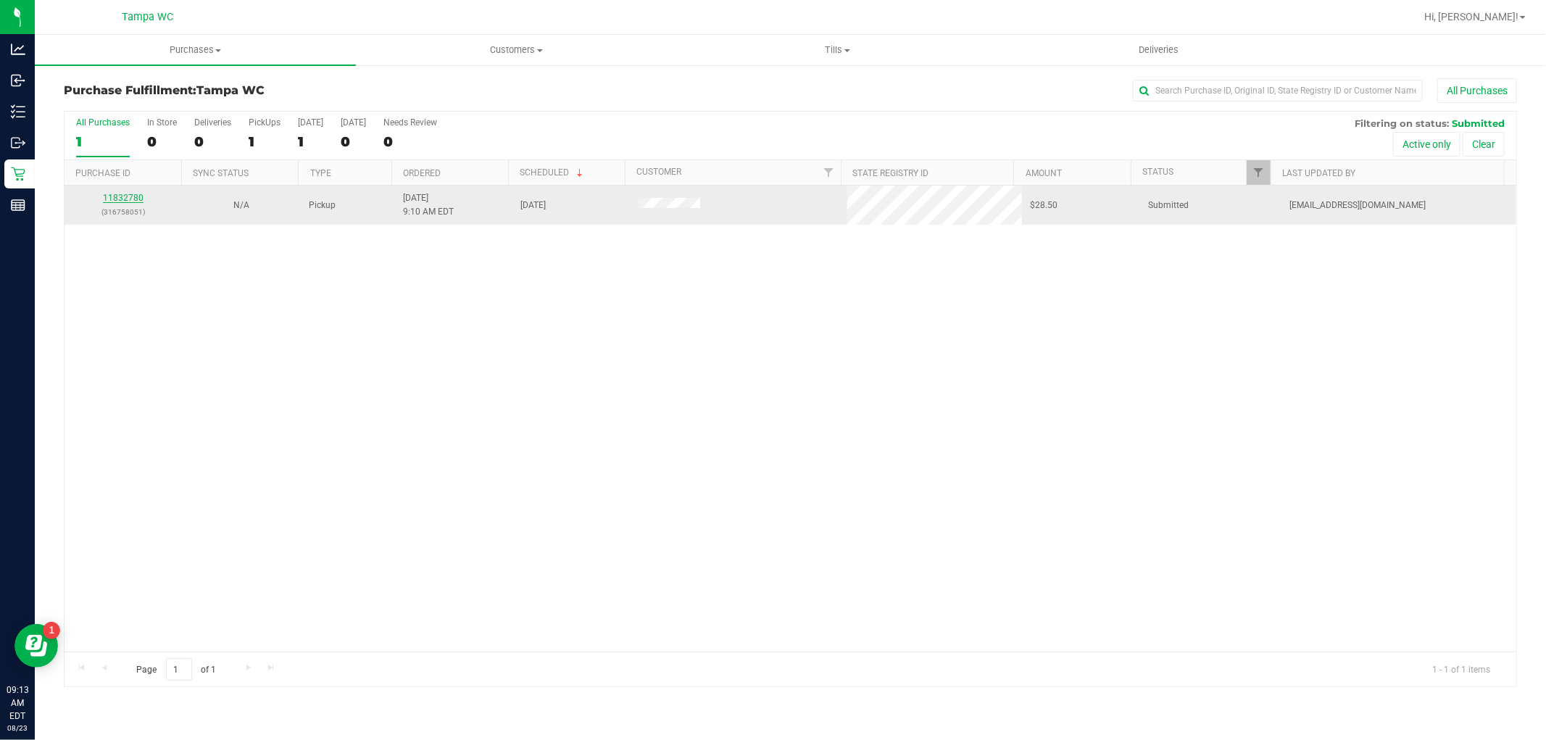
click at [104, 198] on link "11832780" at bounding box center [123, 198] width 41 height 10
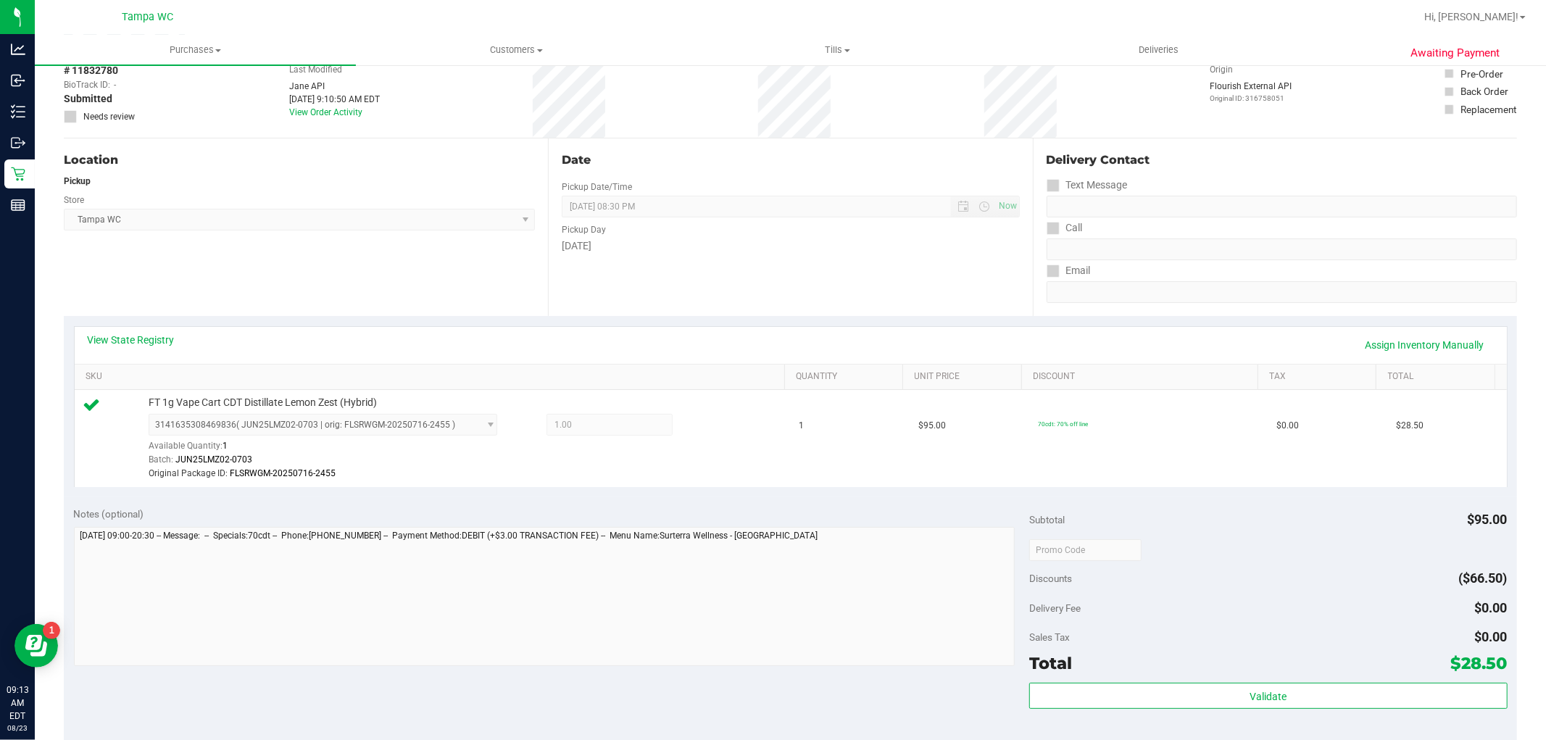
scroll to position [322, 0]
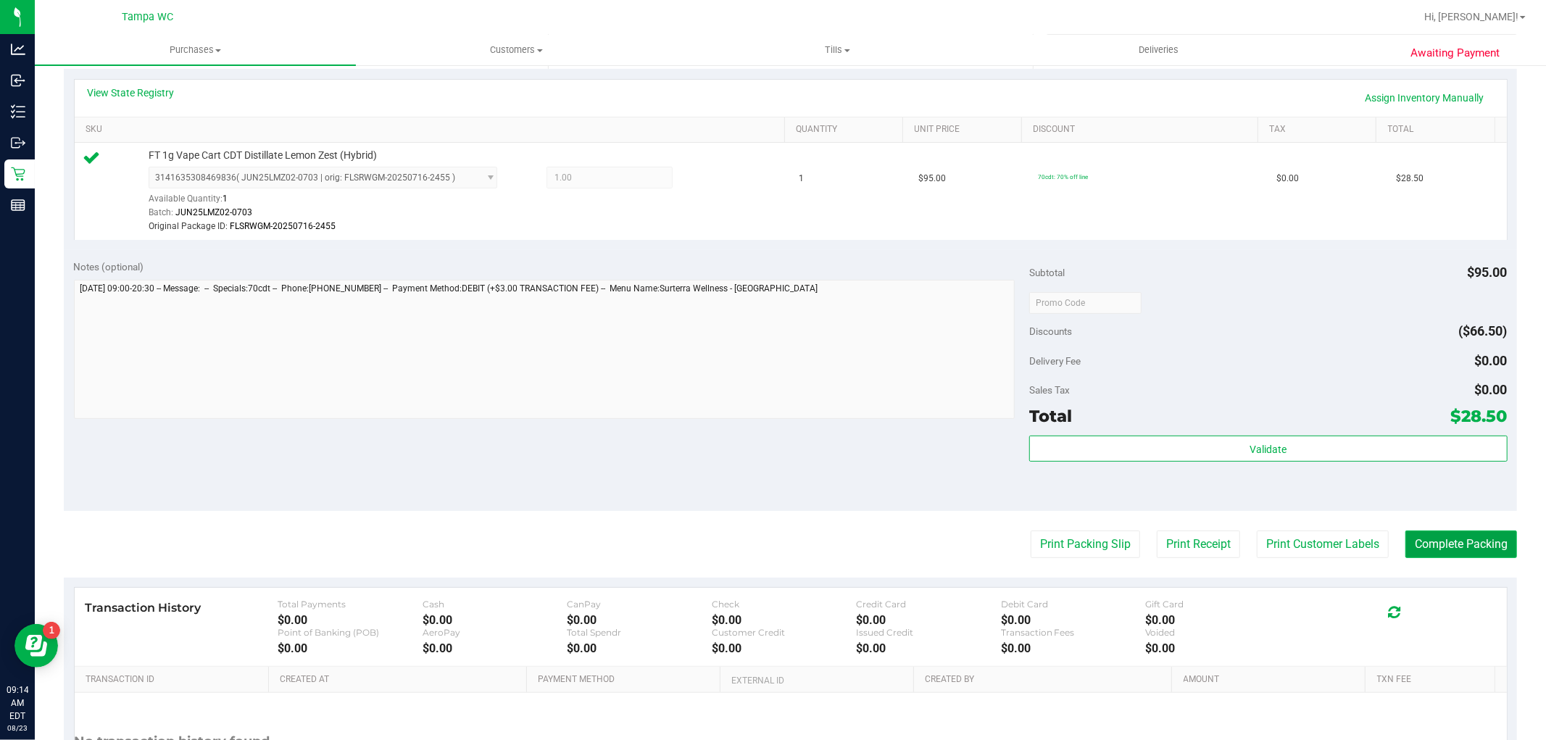
click at [1486, 543] on button "Complete Packing" at bounding box center [1461, 544] width 112 height 28
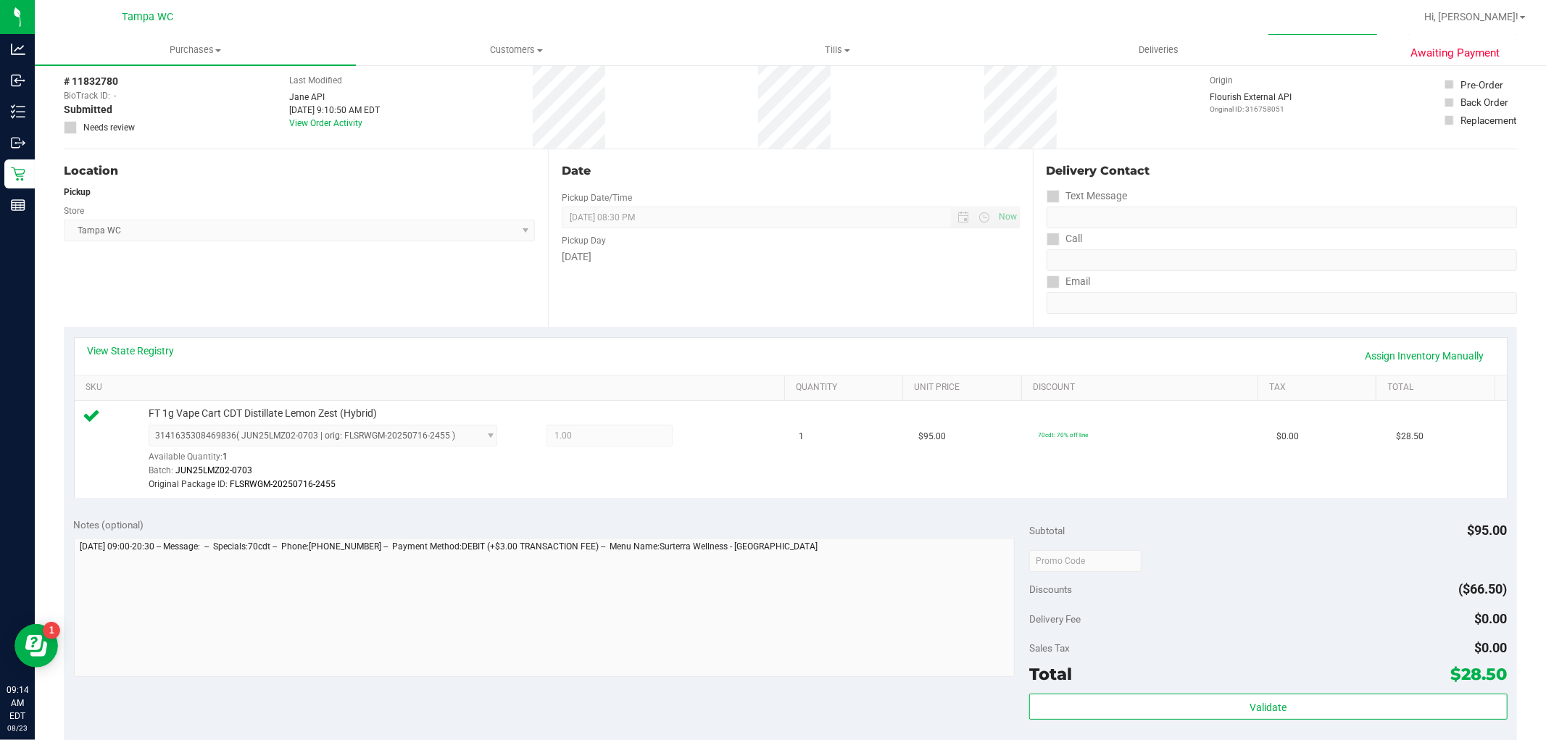
scroll to position [0, 0]
